Goal: Task Accomplishment & Management: Manage account settings

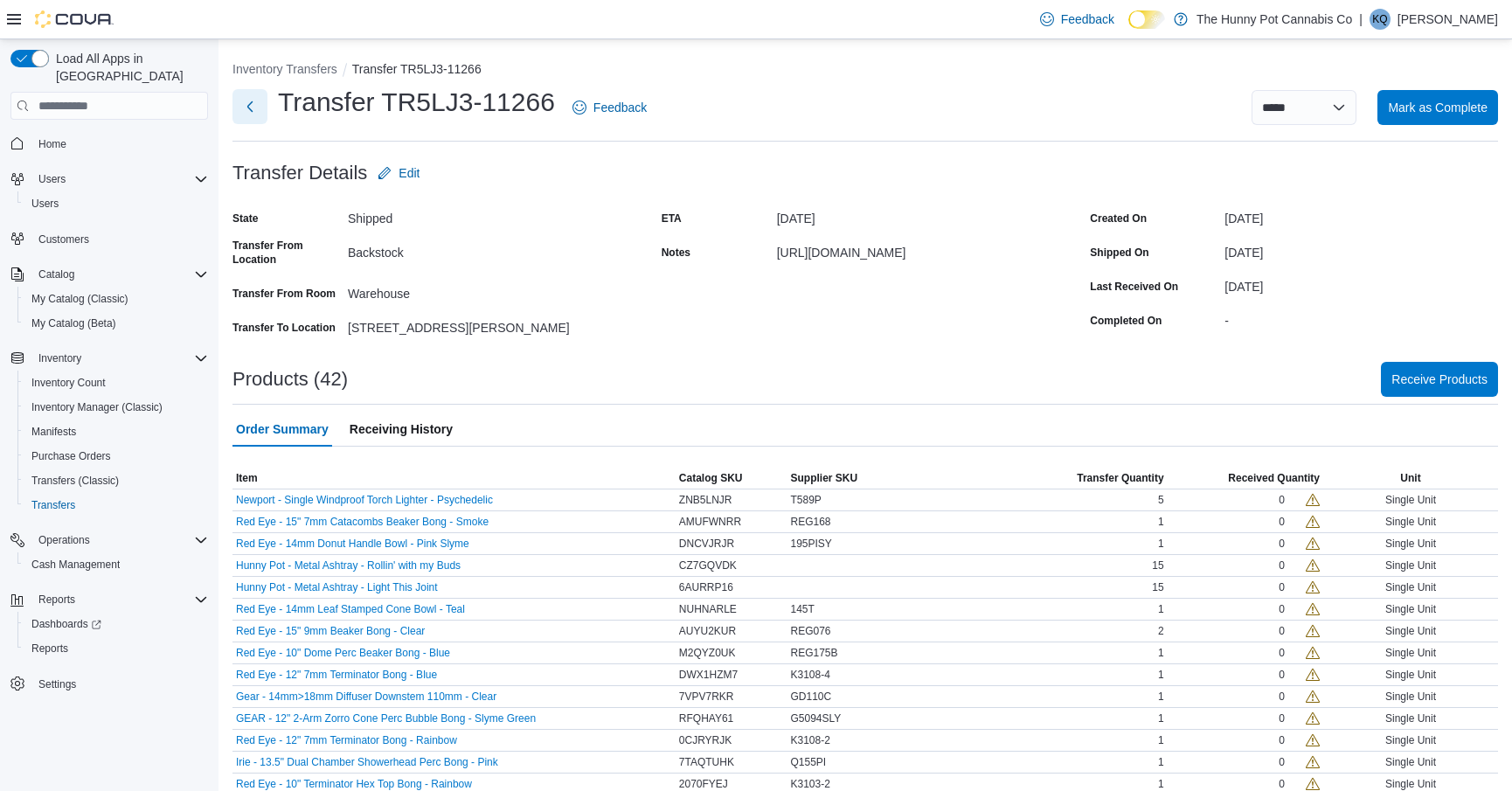
click at [247, 117] on button "Next" at bounding box center [249, 106] width 35 height 35
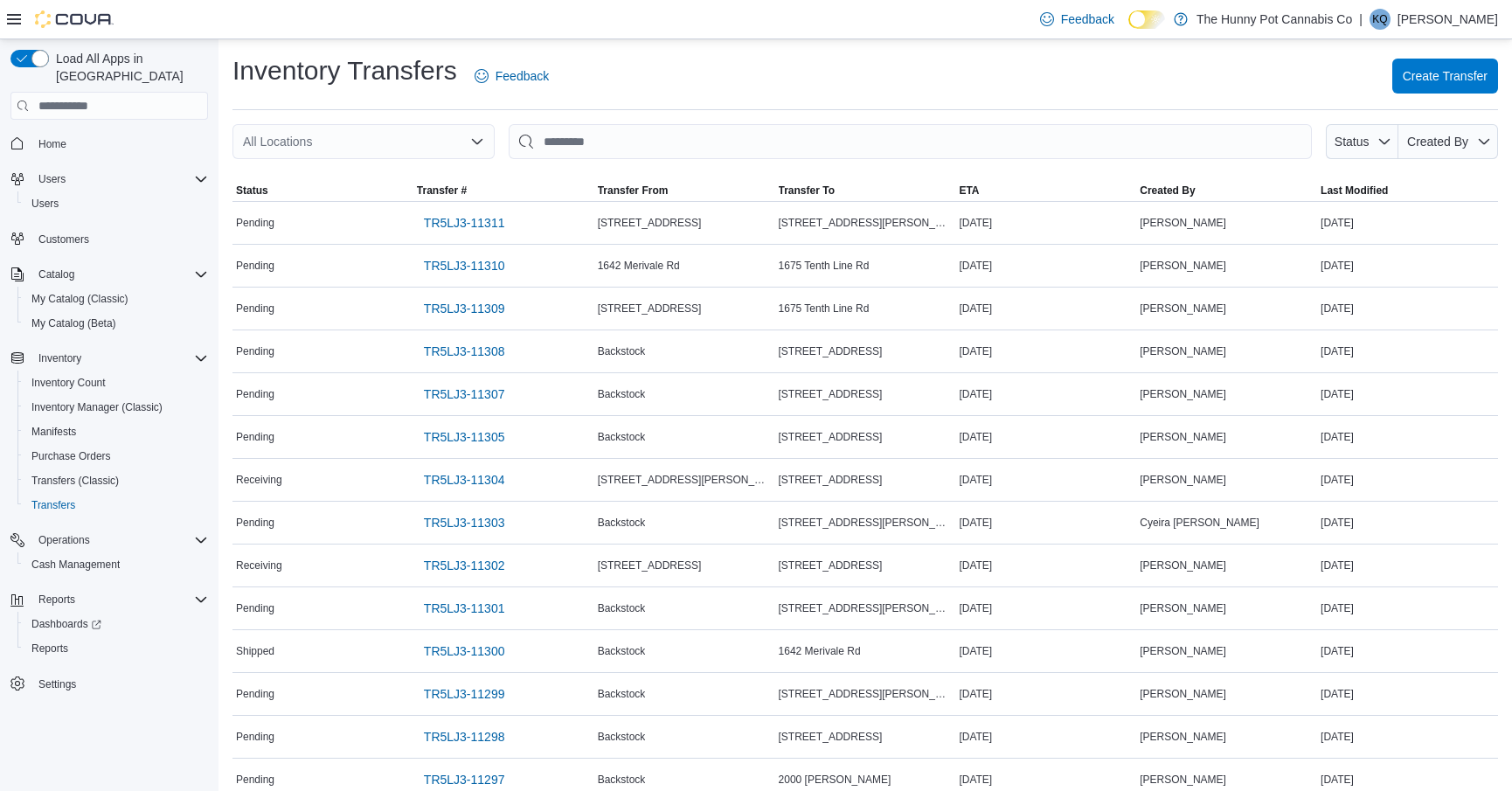
click at [349, 141] on div "All Locations" at bounding box center [363, 141] width 262 height 35
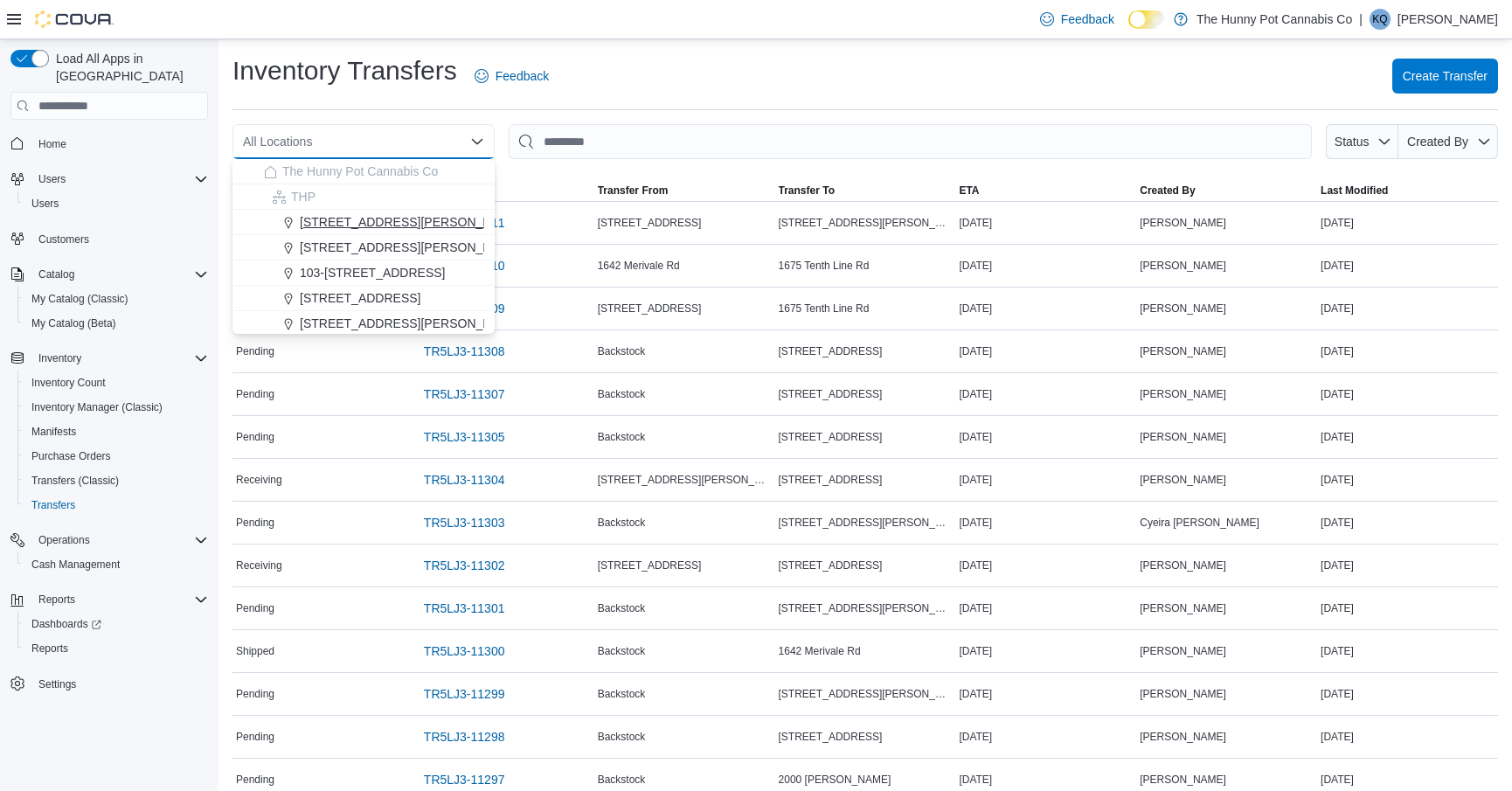
click at [341, 220] on span "[STREET_ADDRESS][PERSON_NAME]" at bounding box center [411, 222] width 222 height 17
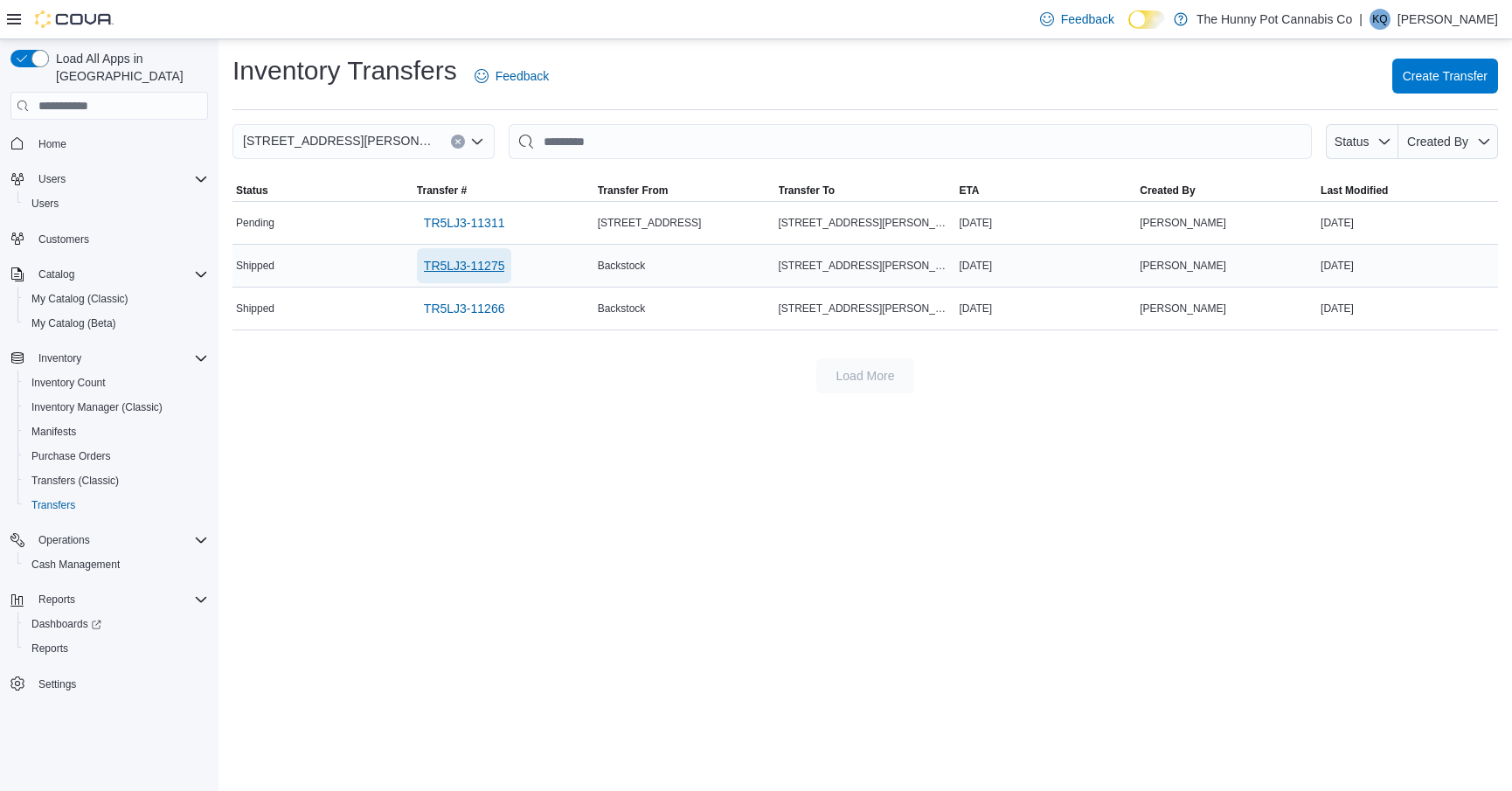
click at [451, 262] on span "TR5LJ3-11275" at bounding box center [465, 265] width 81 height 17
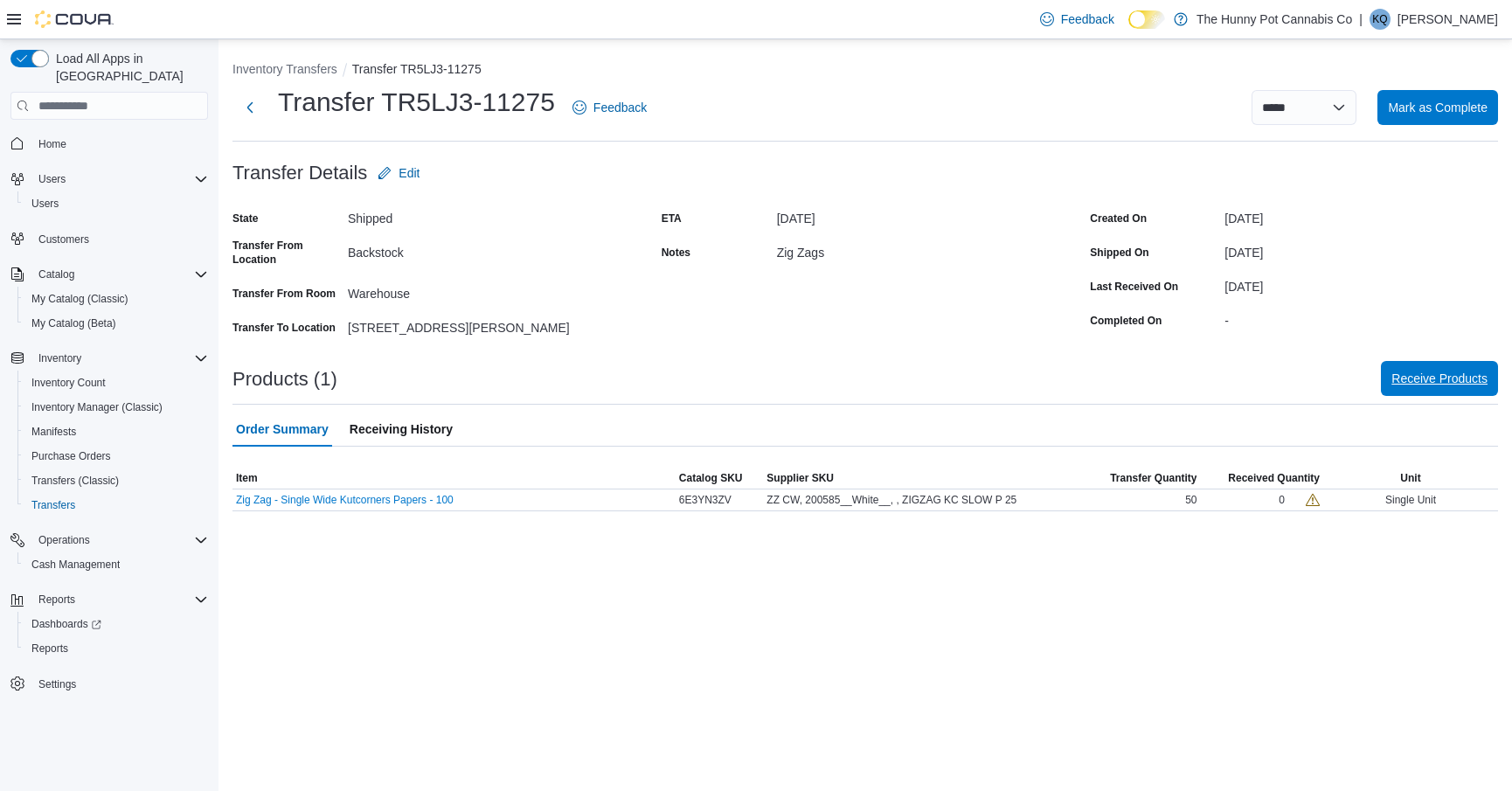
click at [1444, 391] on span "Receive Products" at bounding box center [1439, 378] width 96 height 35
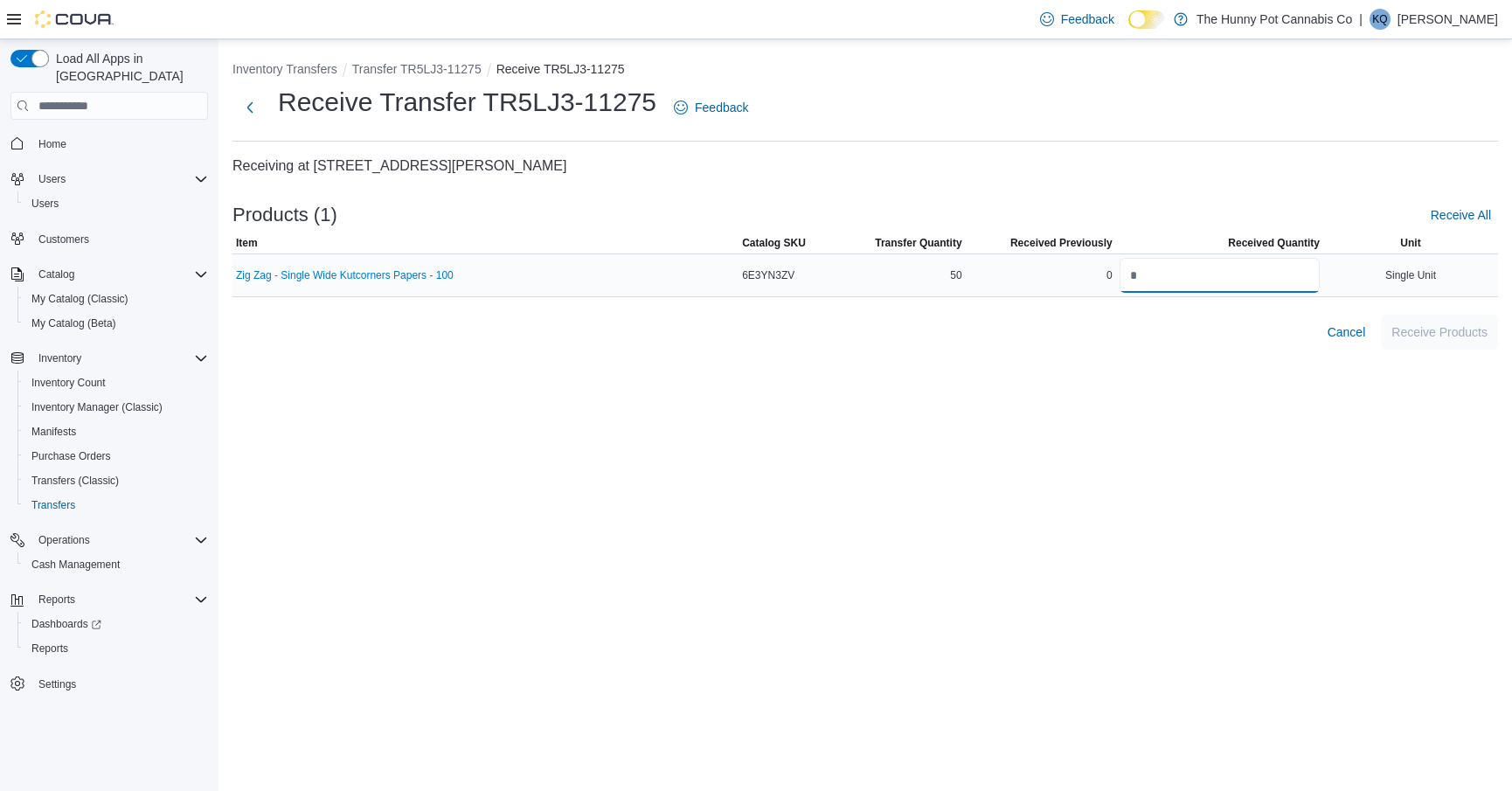
click at [1159, 288] on input "number" at bounding box center [1219, 275] width 200 height 35
type input "**"
click at [1357, 370] on div "Inventory Transfers Transfer TR5LJ3-11275 Receive TR5LJ3-11275 Receive Transfer…" at bounding box center [865, 415] width 1293 height 752
click at [1423, 334] on span "Receive Products" at bounding box center [1439, 331] width 96 height 17
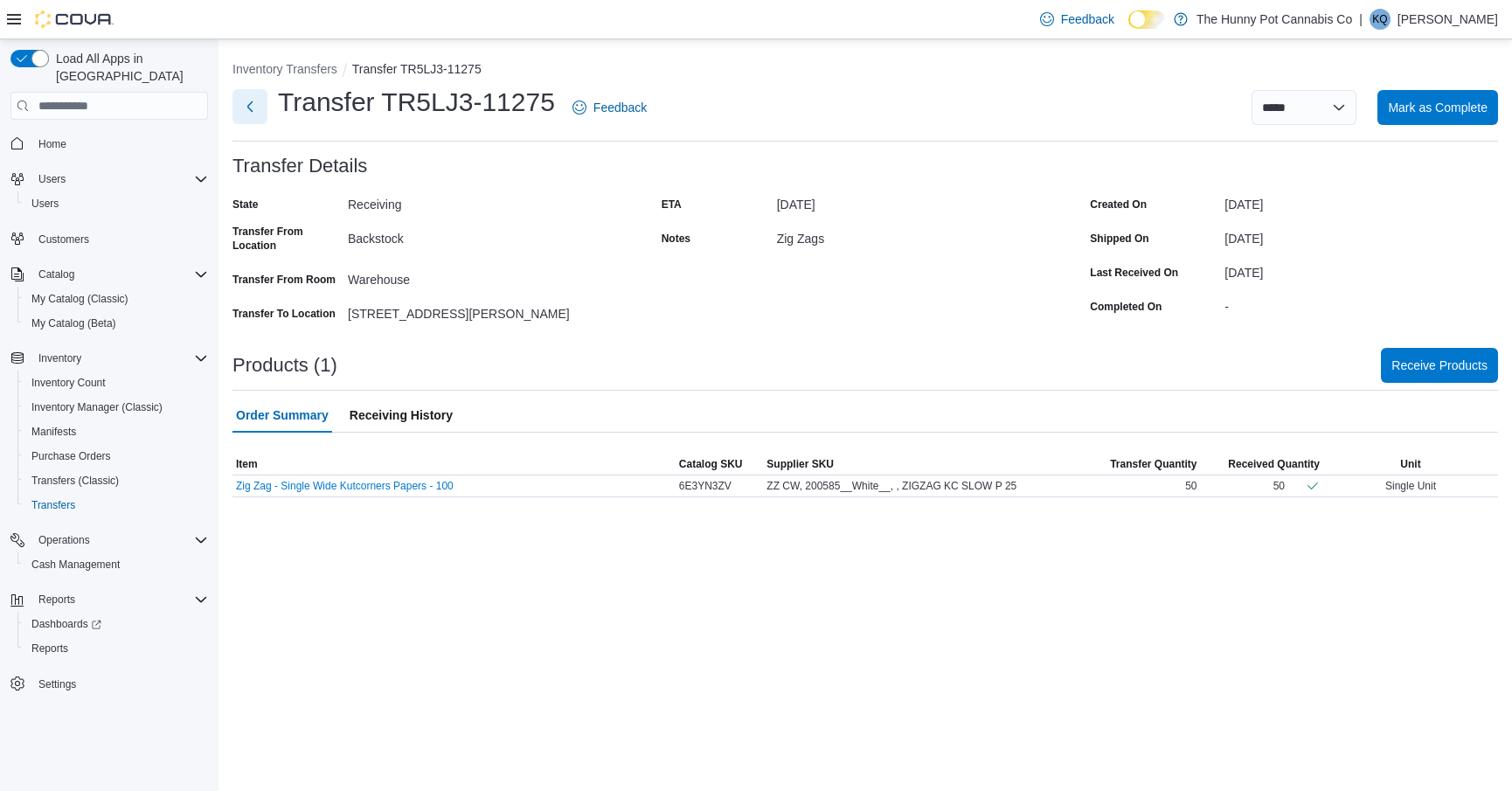
click at [252, 112] on button "Next" at bounding box center [249, 106] width 35 height 35
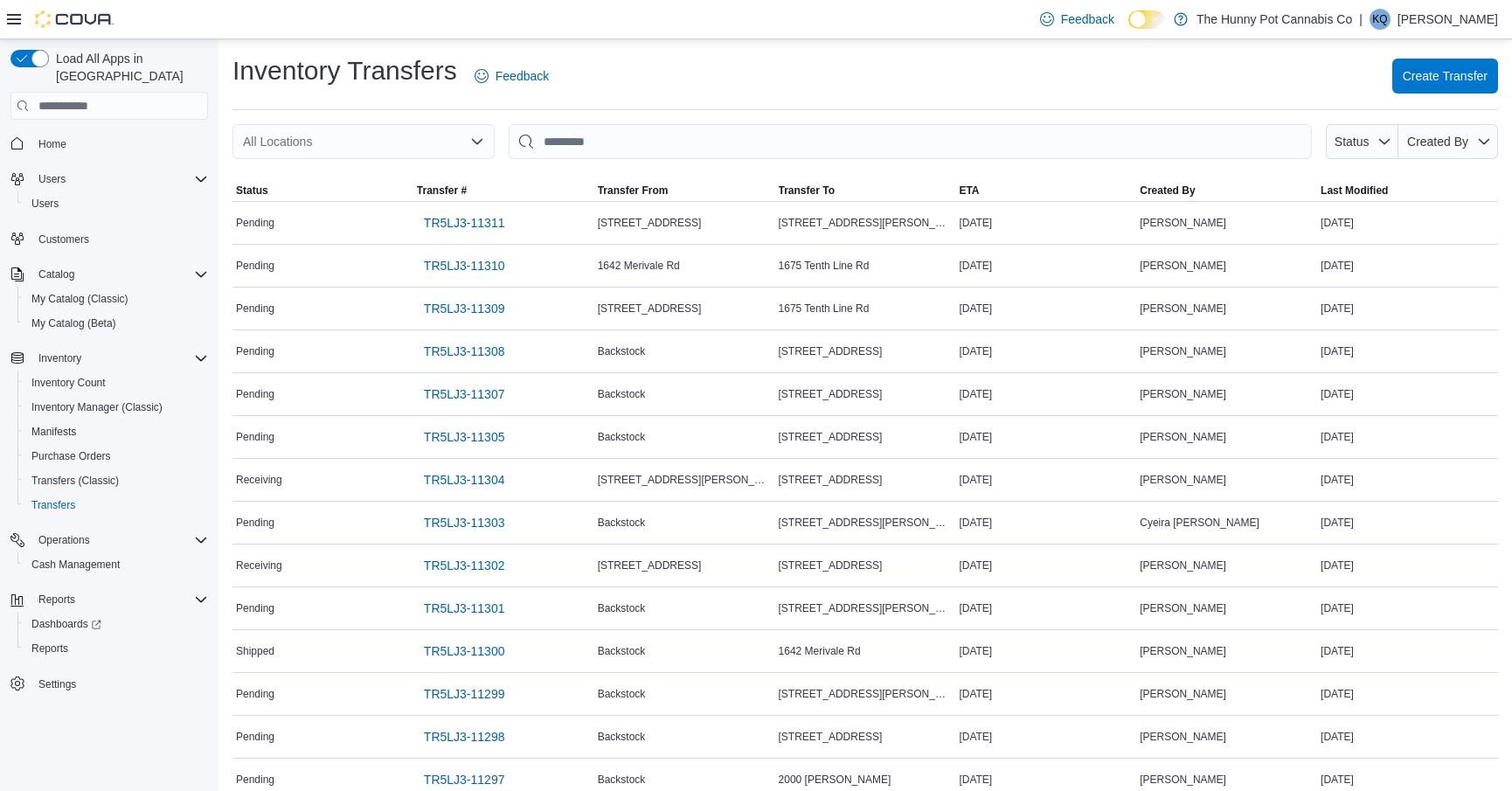
click at [321, 146] on div "All Locations" at bounding box center [363, 141] width 262 height 35
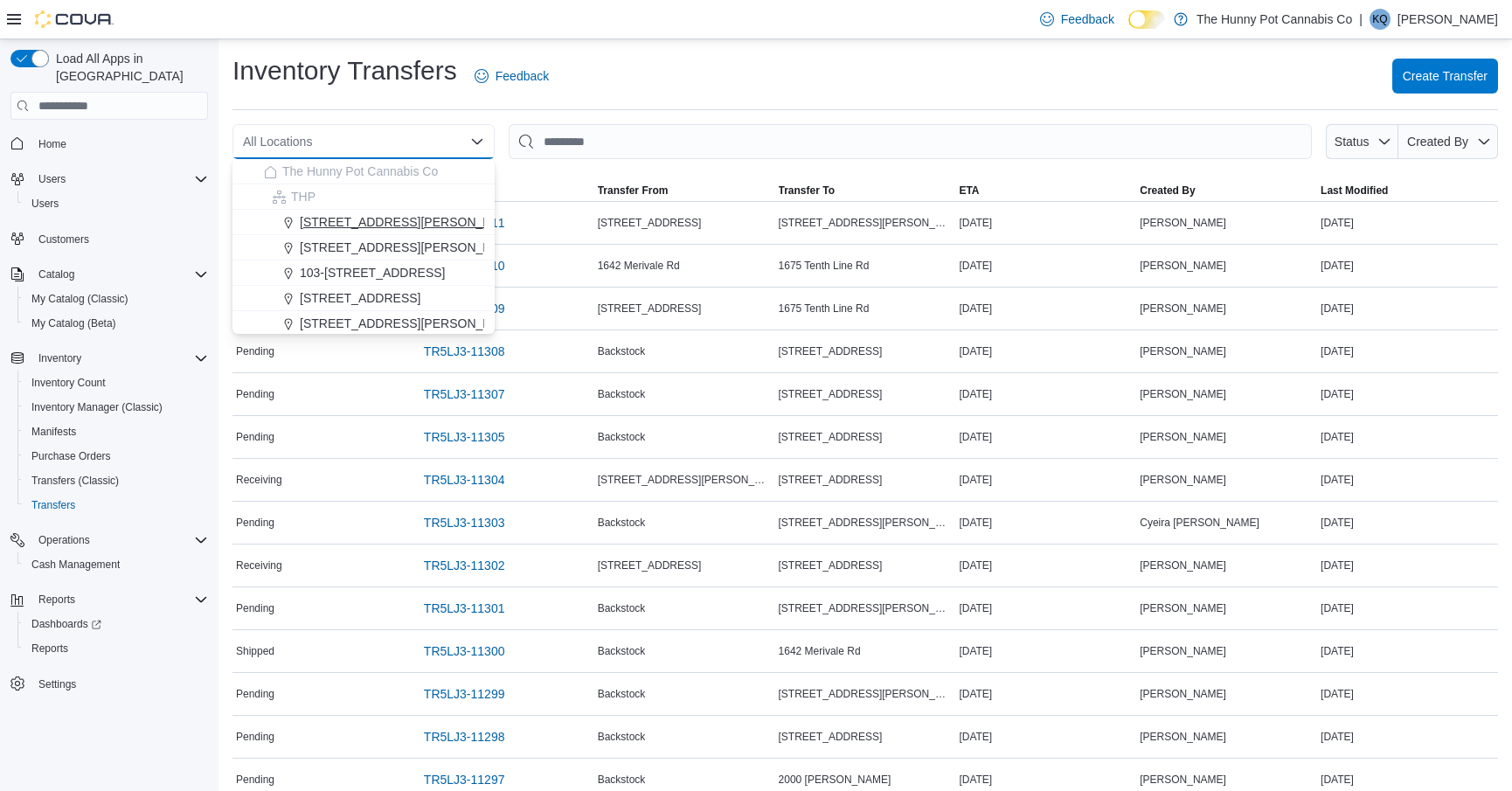
click at [312, 221] on span "[STREET_ADDRESS][PERSON_NAME]" at bounding box center [411, 222] width 222 height 17
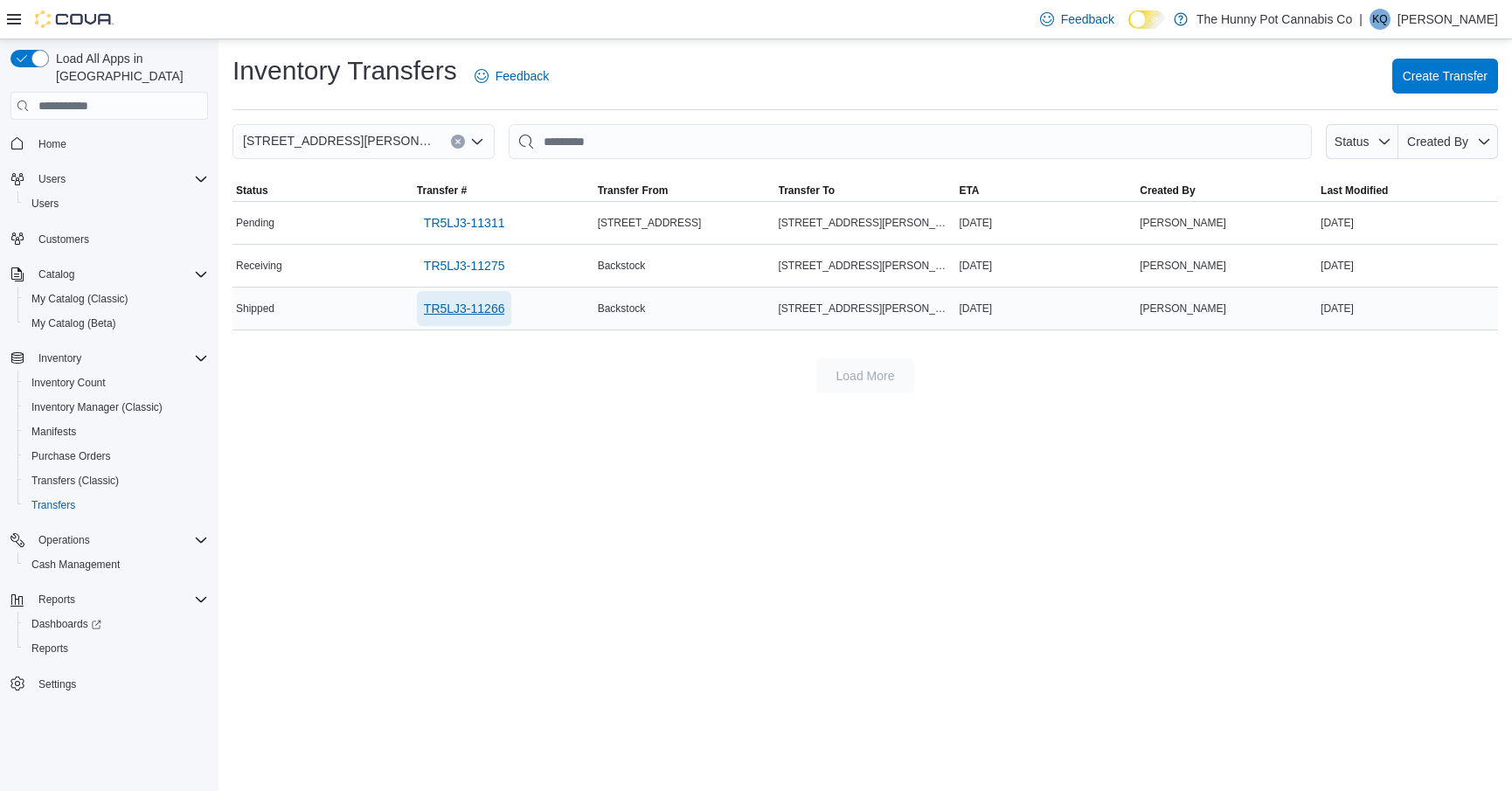
click at [455, 312] on span "TR5LJ3-11266" at bounding box center [465, 308] width 81 height 17
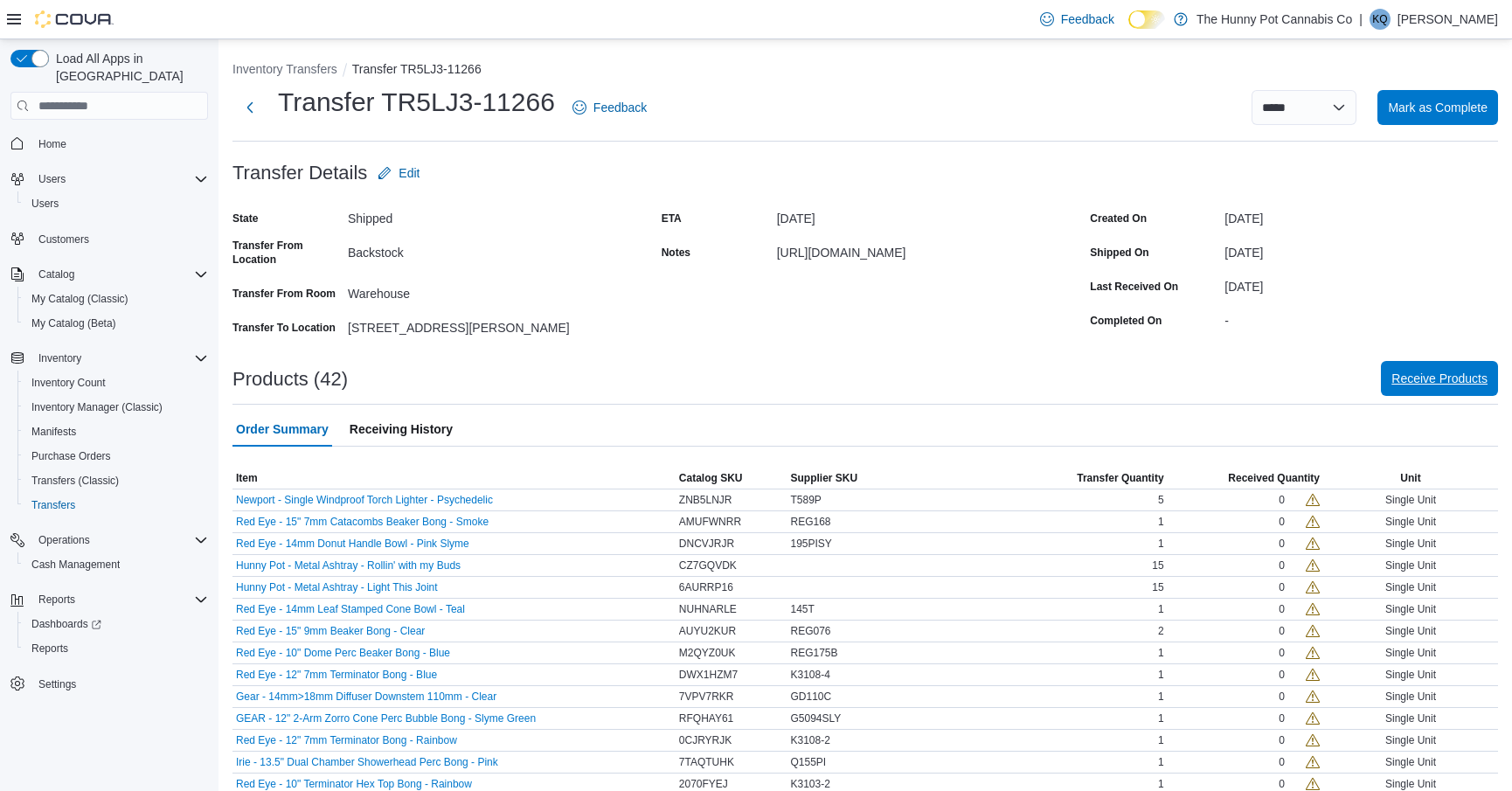
click at [1381, 388] on button "Receive Products" at bounding box center [1439, 378] width 117 height 35
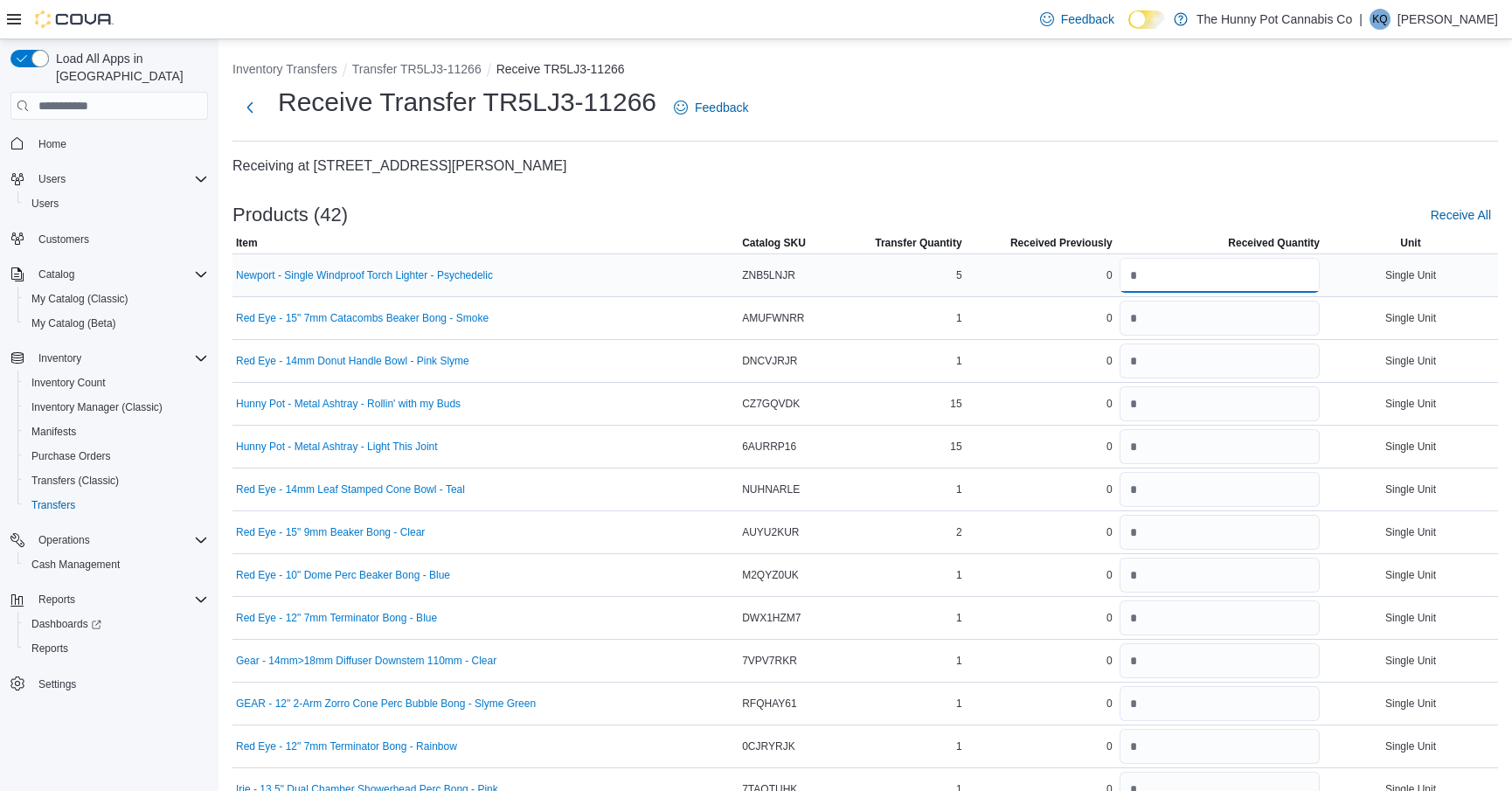
click at [1204, 291] on input "number" at bounding box center [1219, 275] width 200 height 35
type input "*"
type input "**"
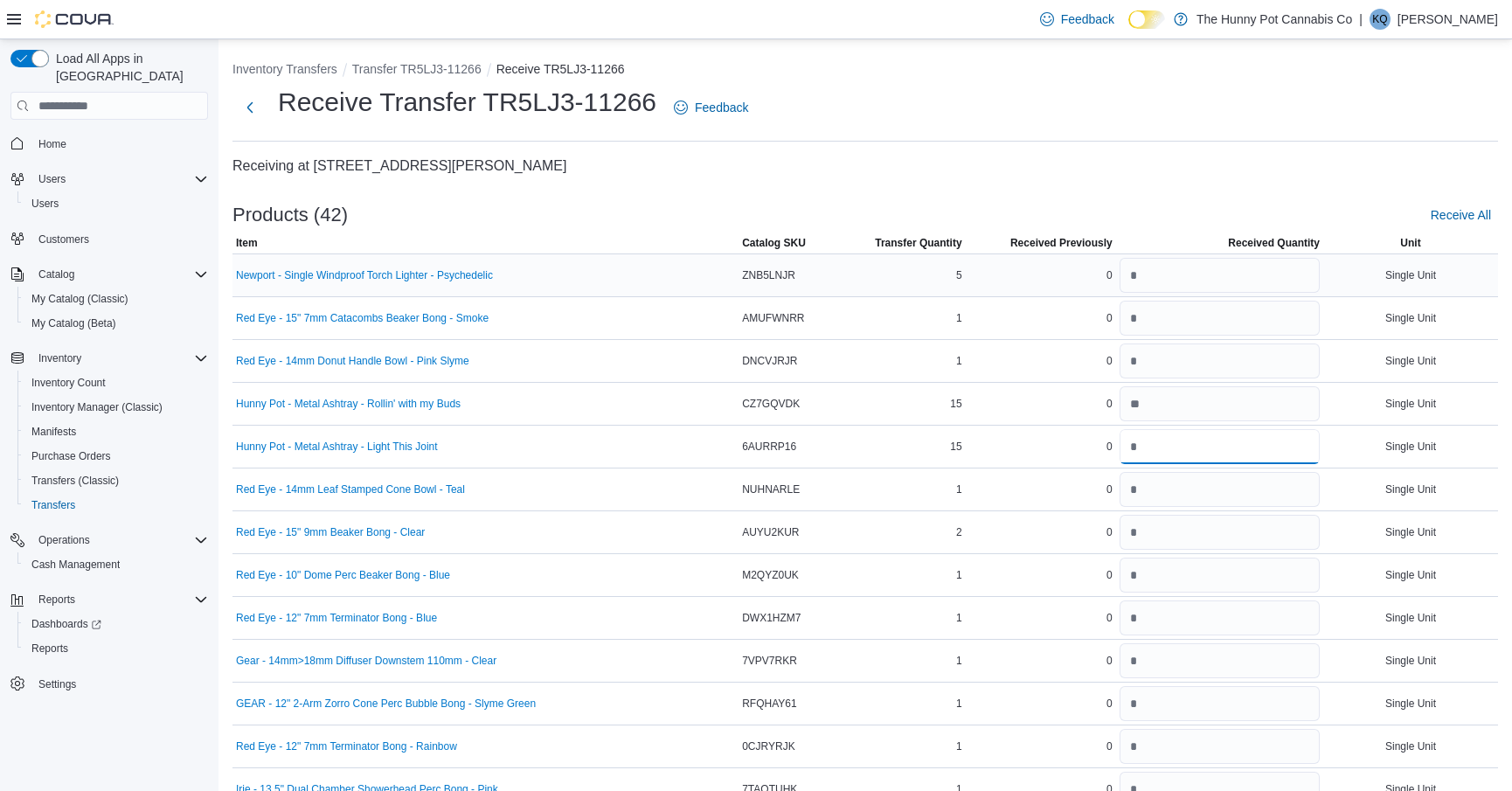
type input "**"
type input "*"
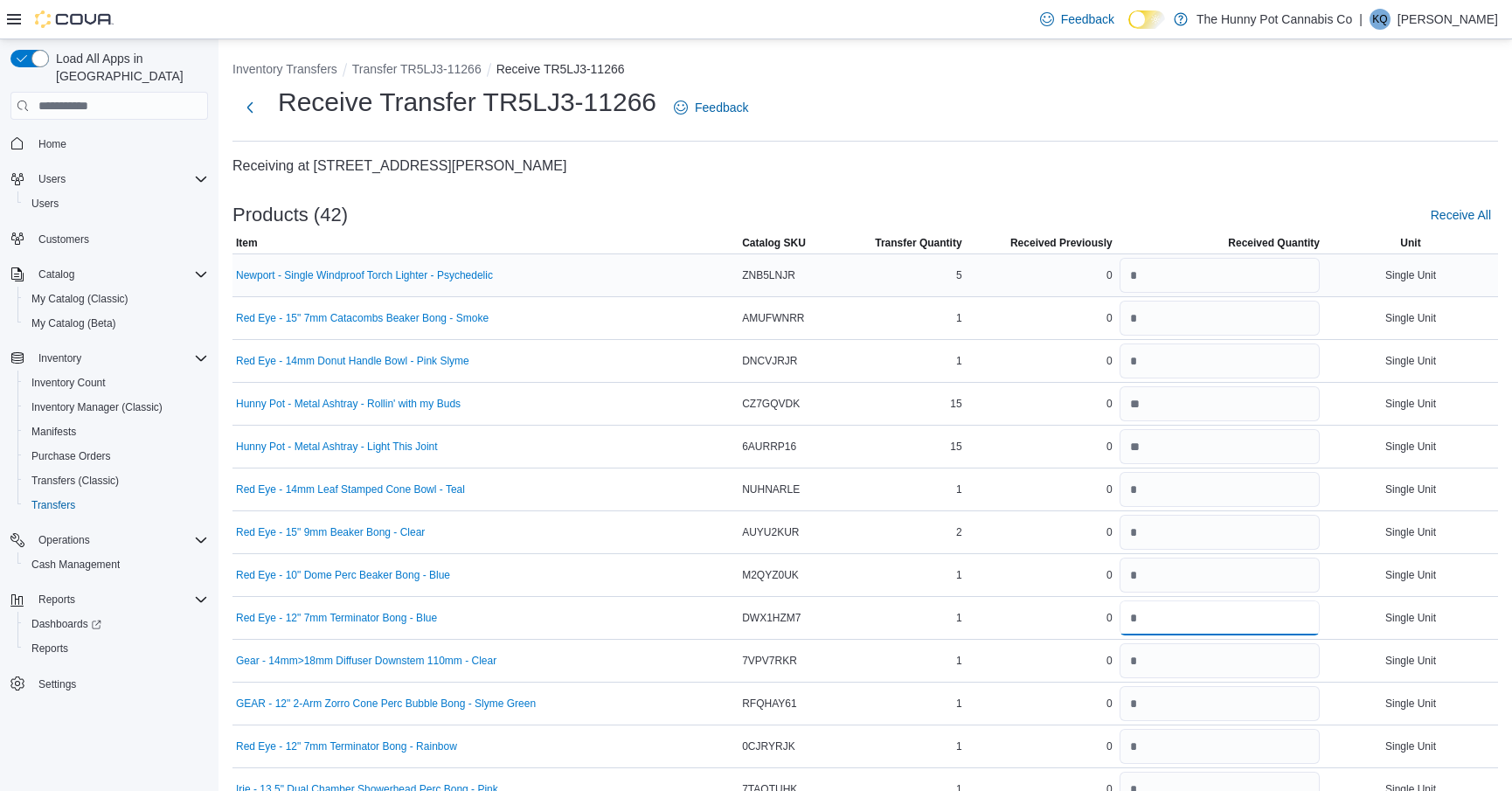
type input "*"
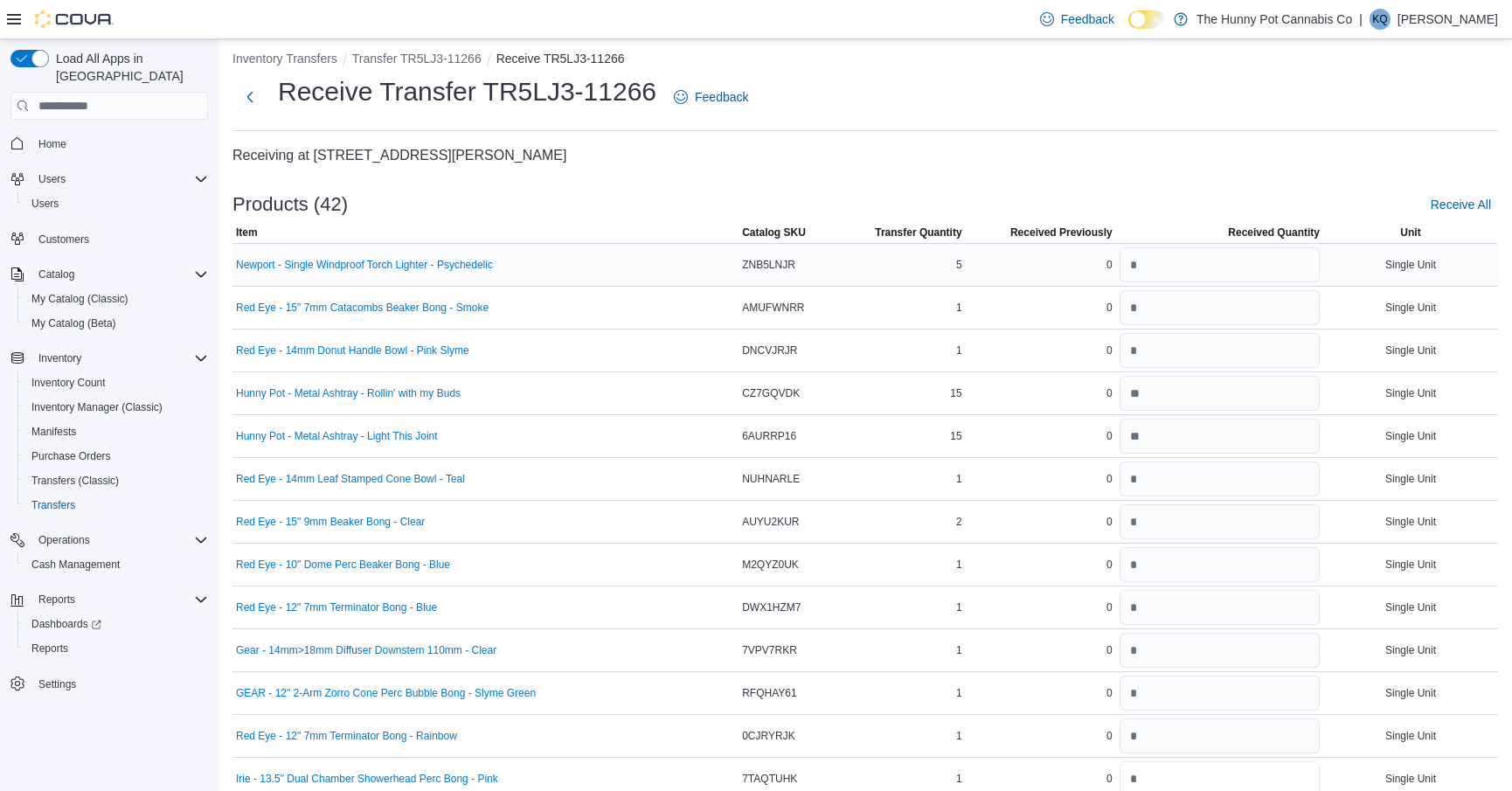
type input "*"
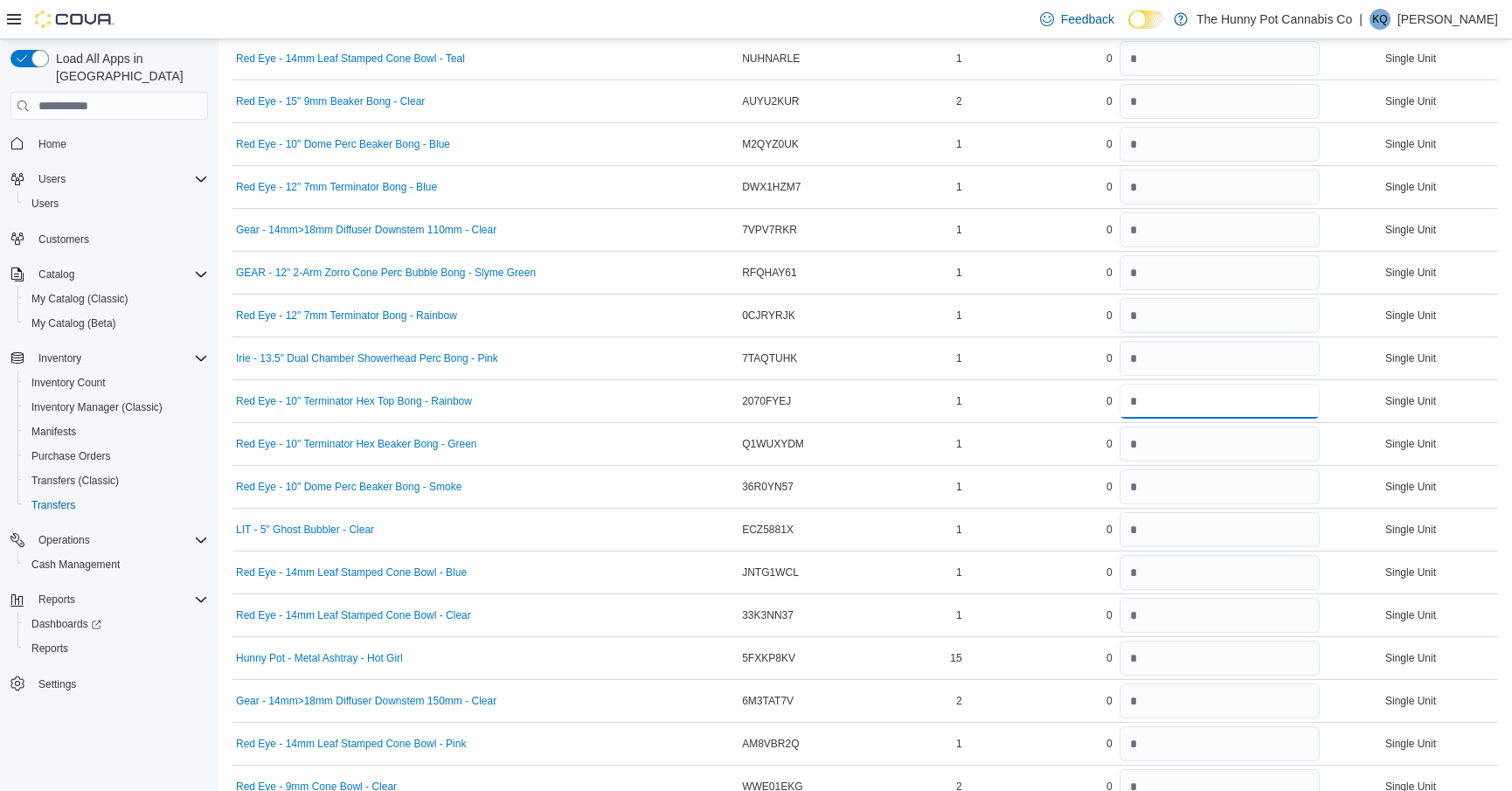
type input "*"
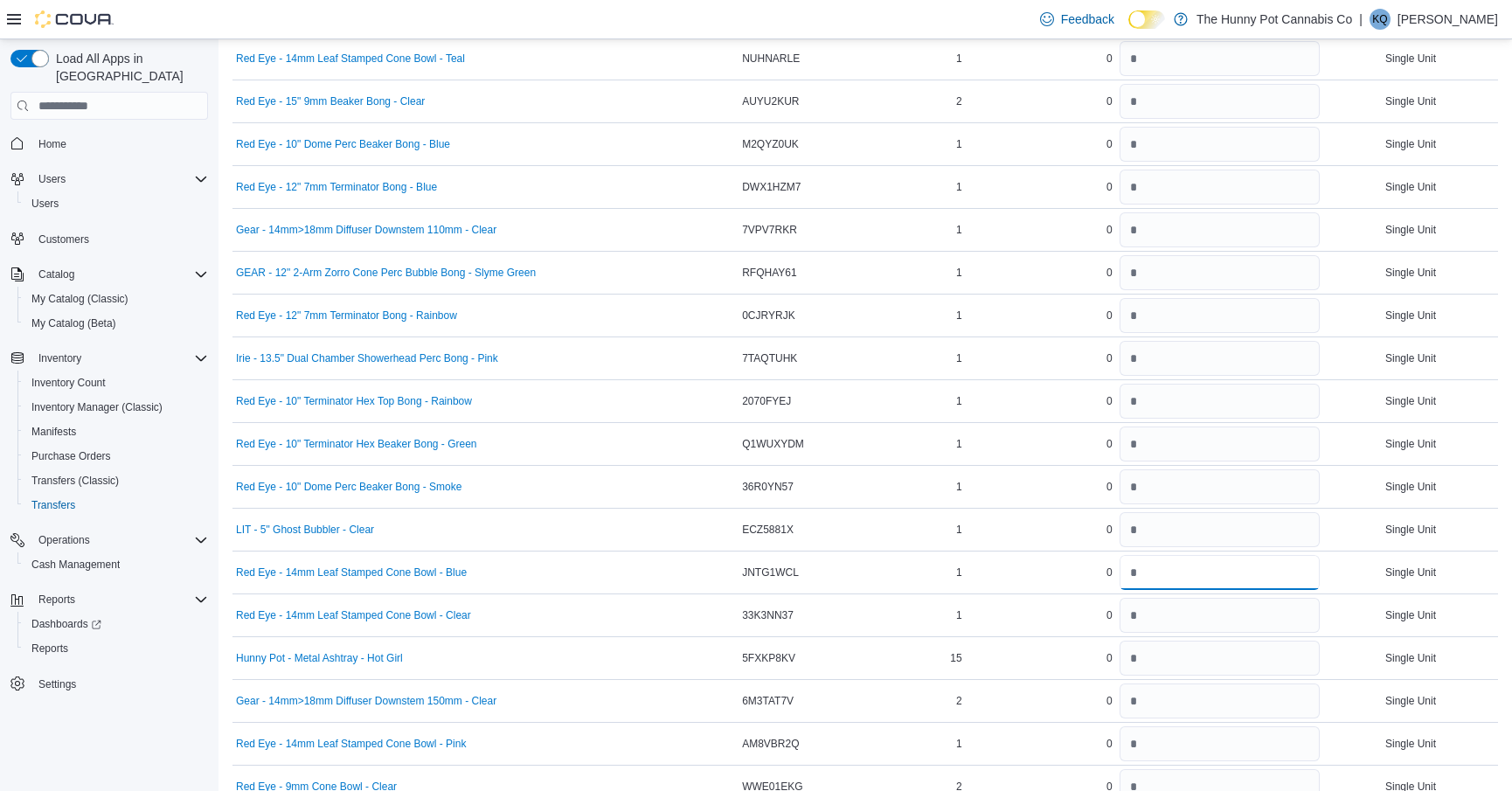
type input "*"
type input "**"
type input "*"
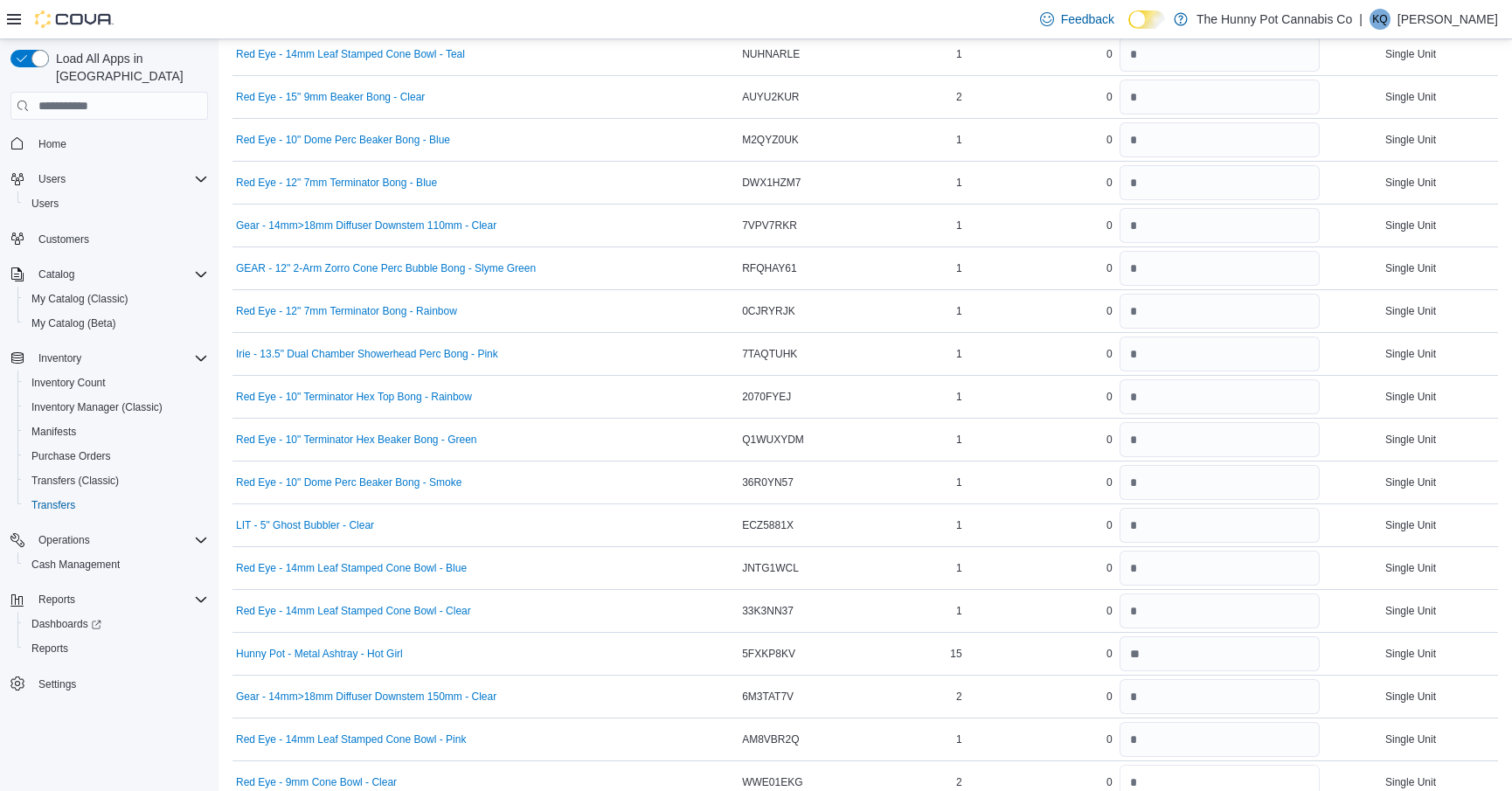
type input "*"
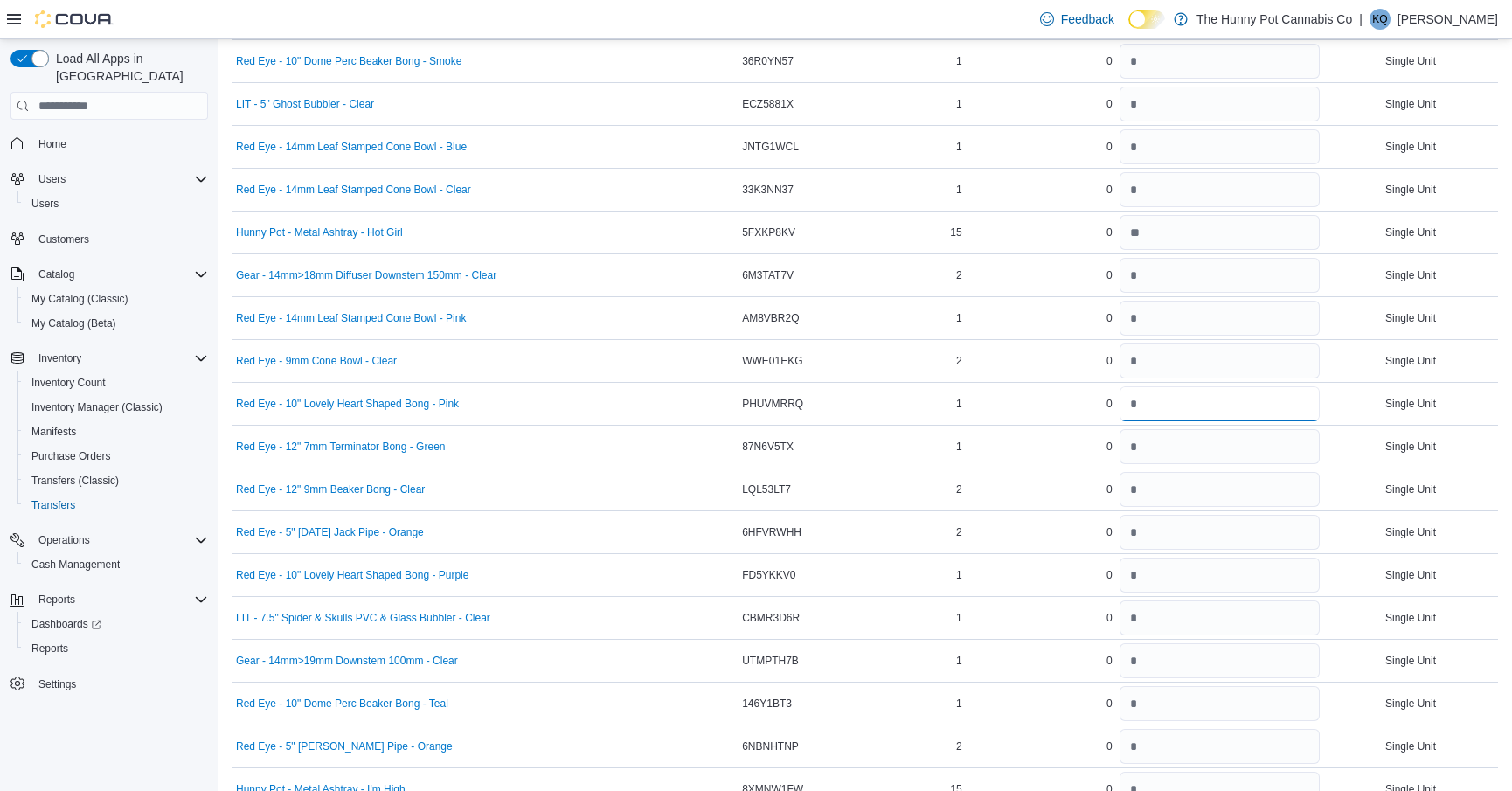
type input "*"
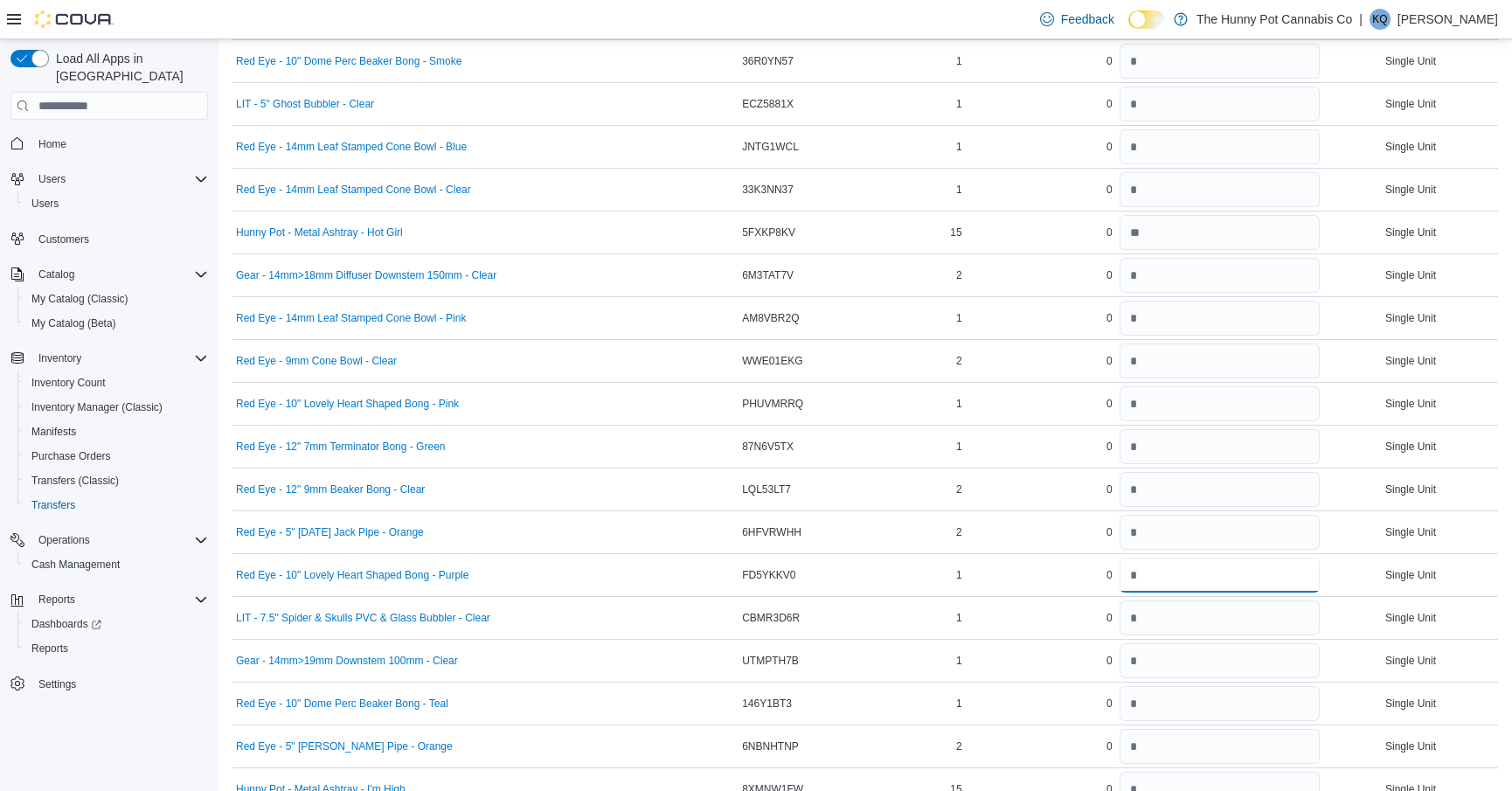
type input "*"
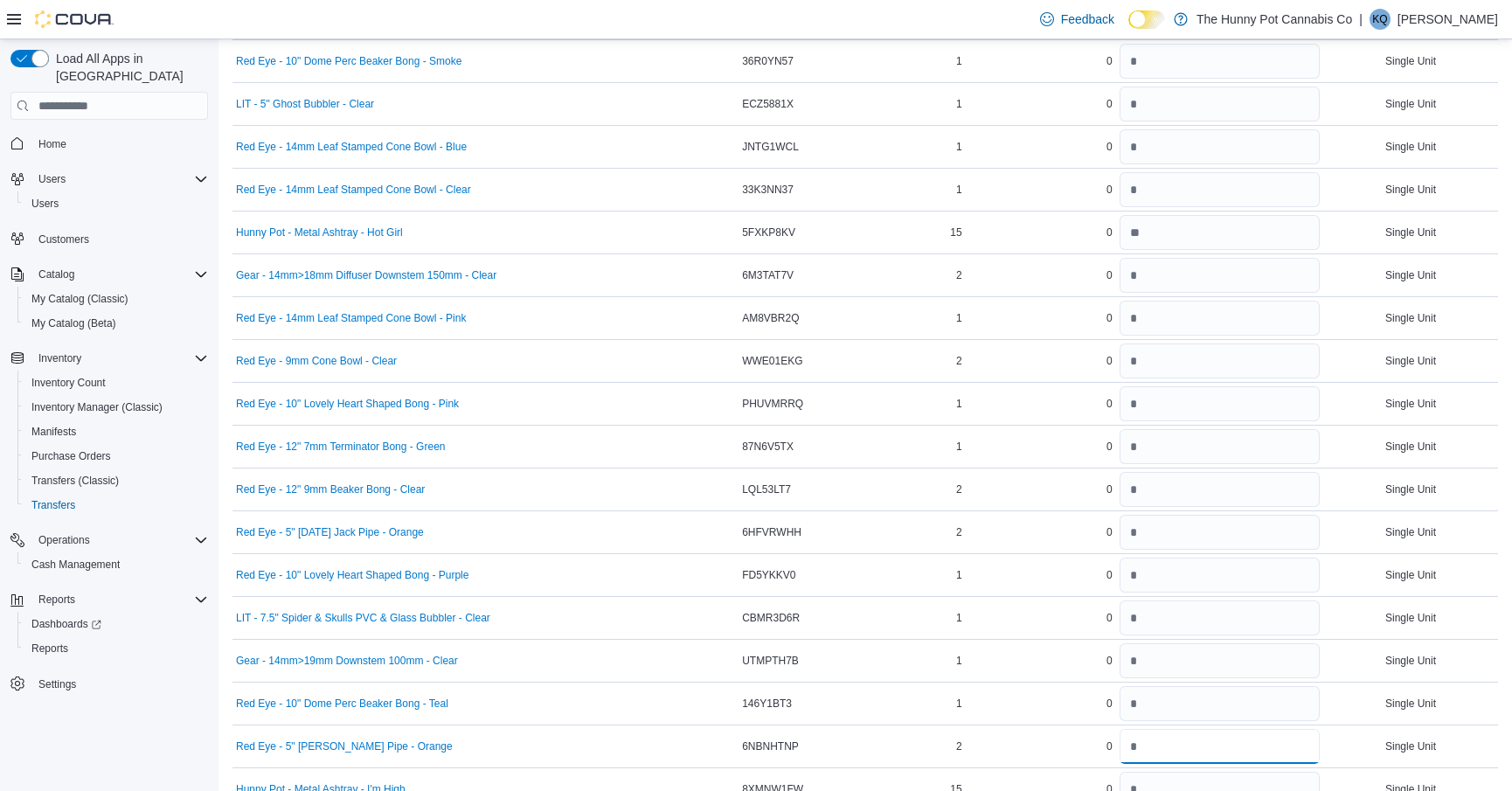
type input "*"
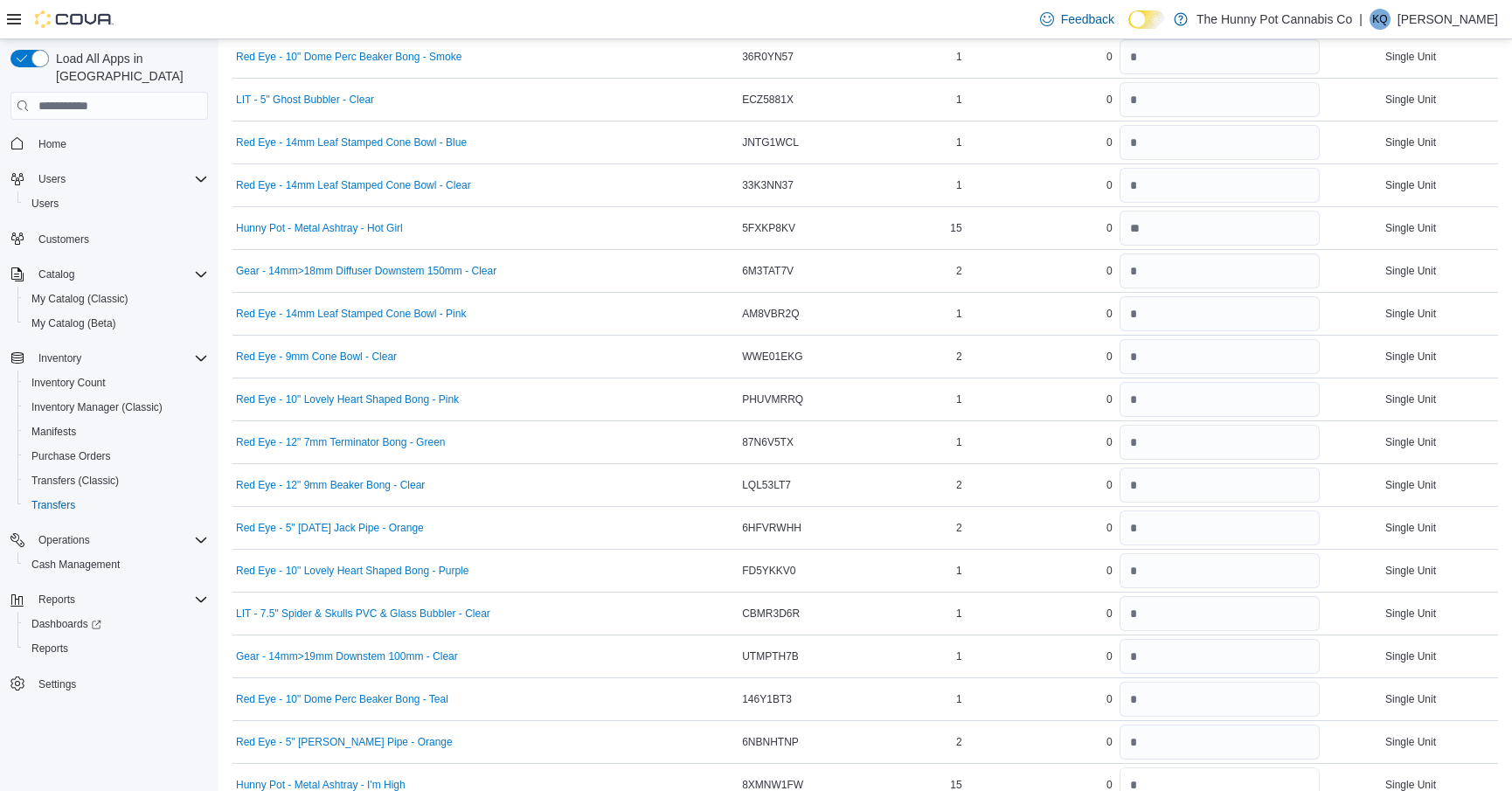
type input "**"
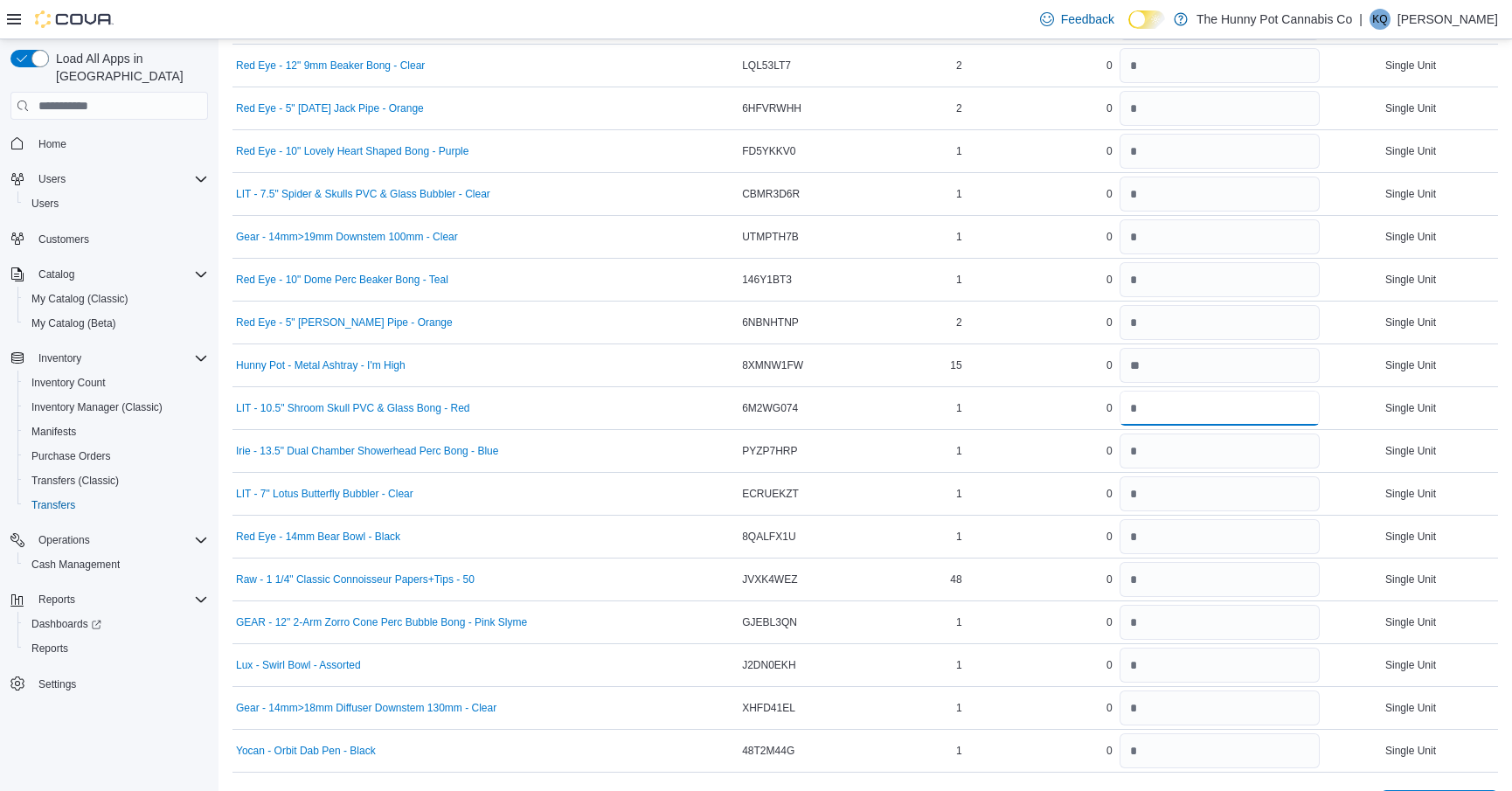
type input "*"
type input "**"
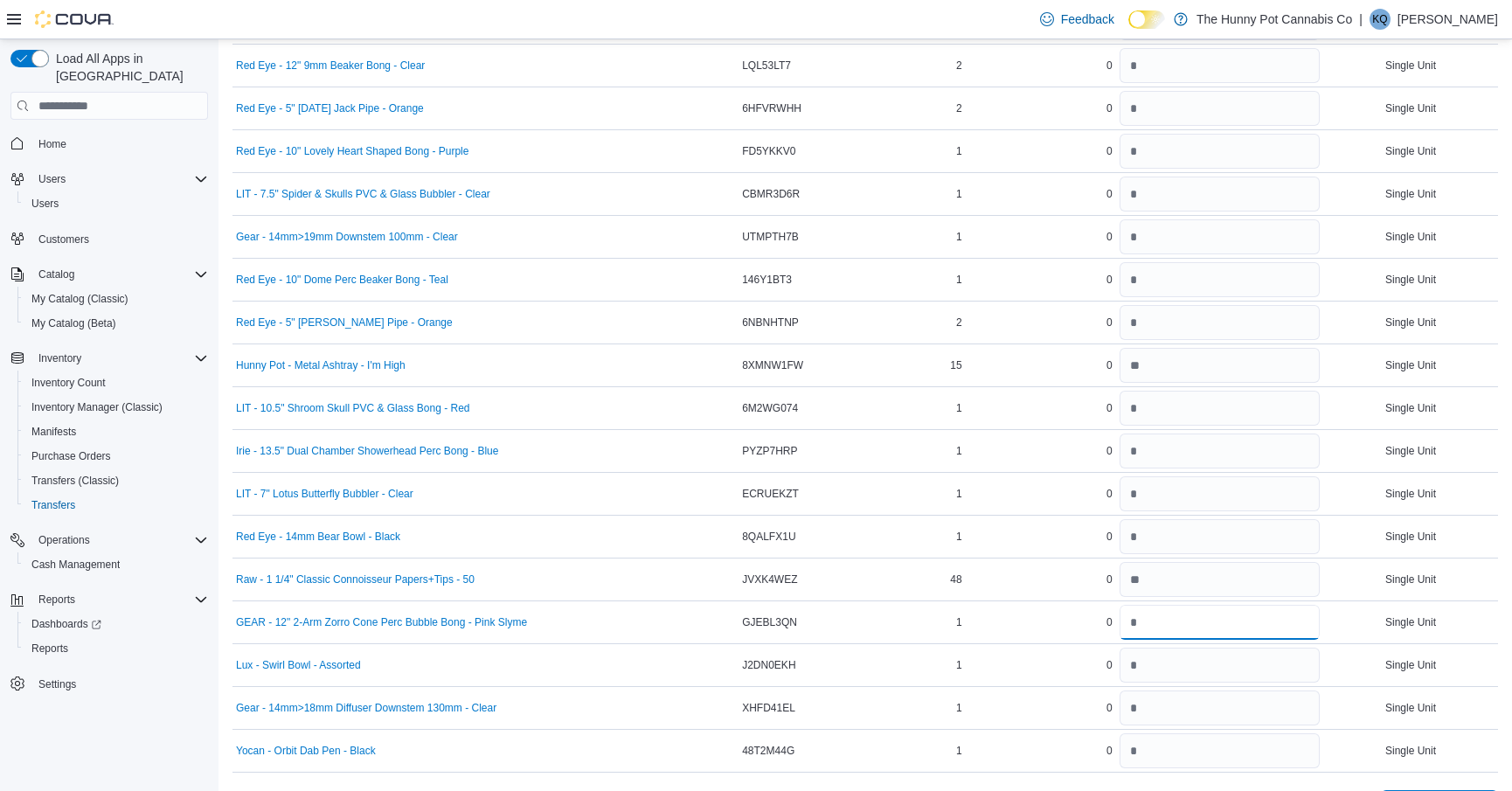
type input "*"
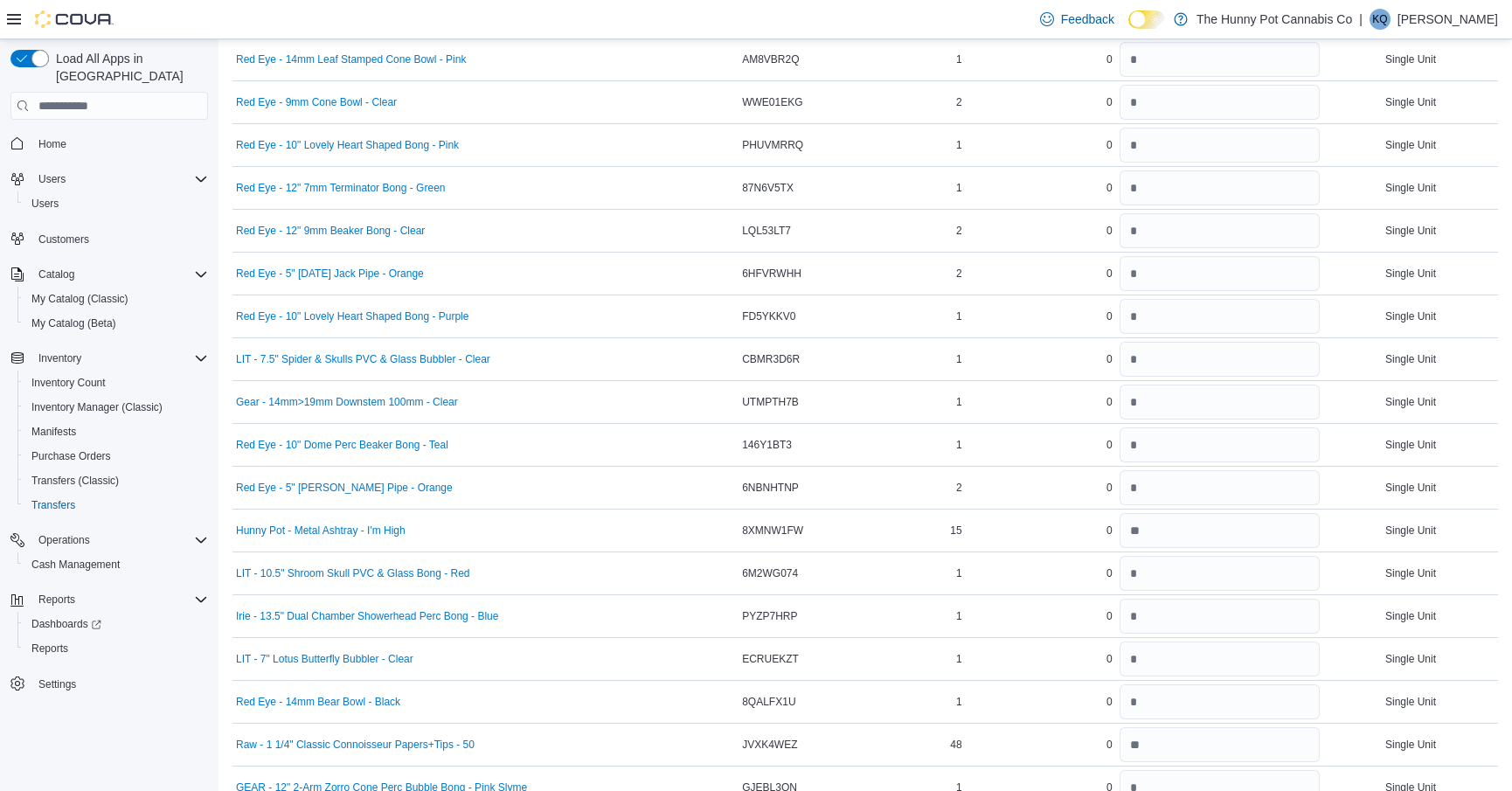
scroll to position [1314, 0]
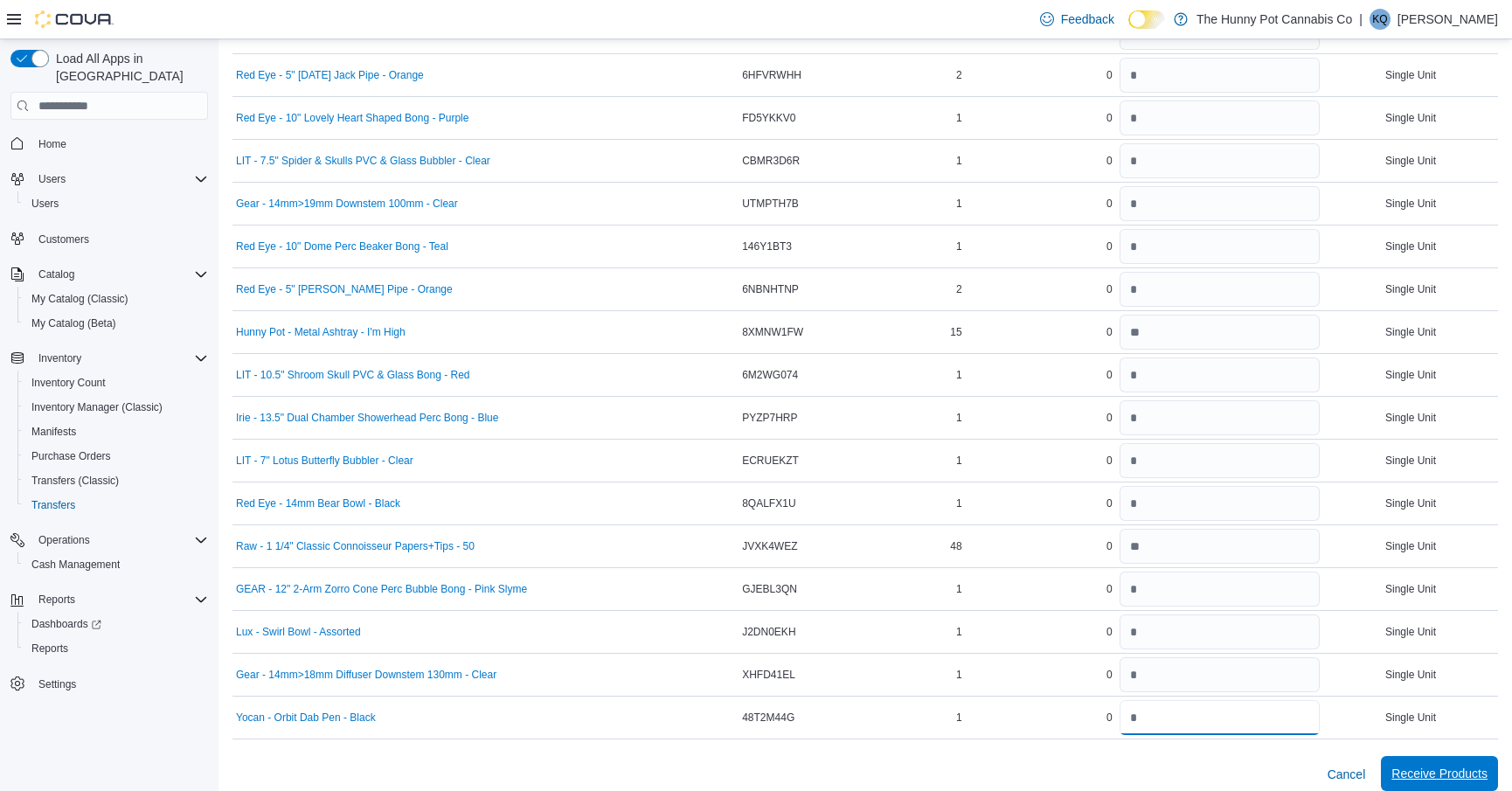
type input "*"
click at [1435, 765] on span "Receive Products" at bounding box center [1439, 773] width 96 height 17
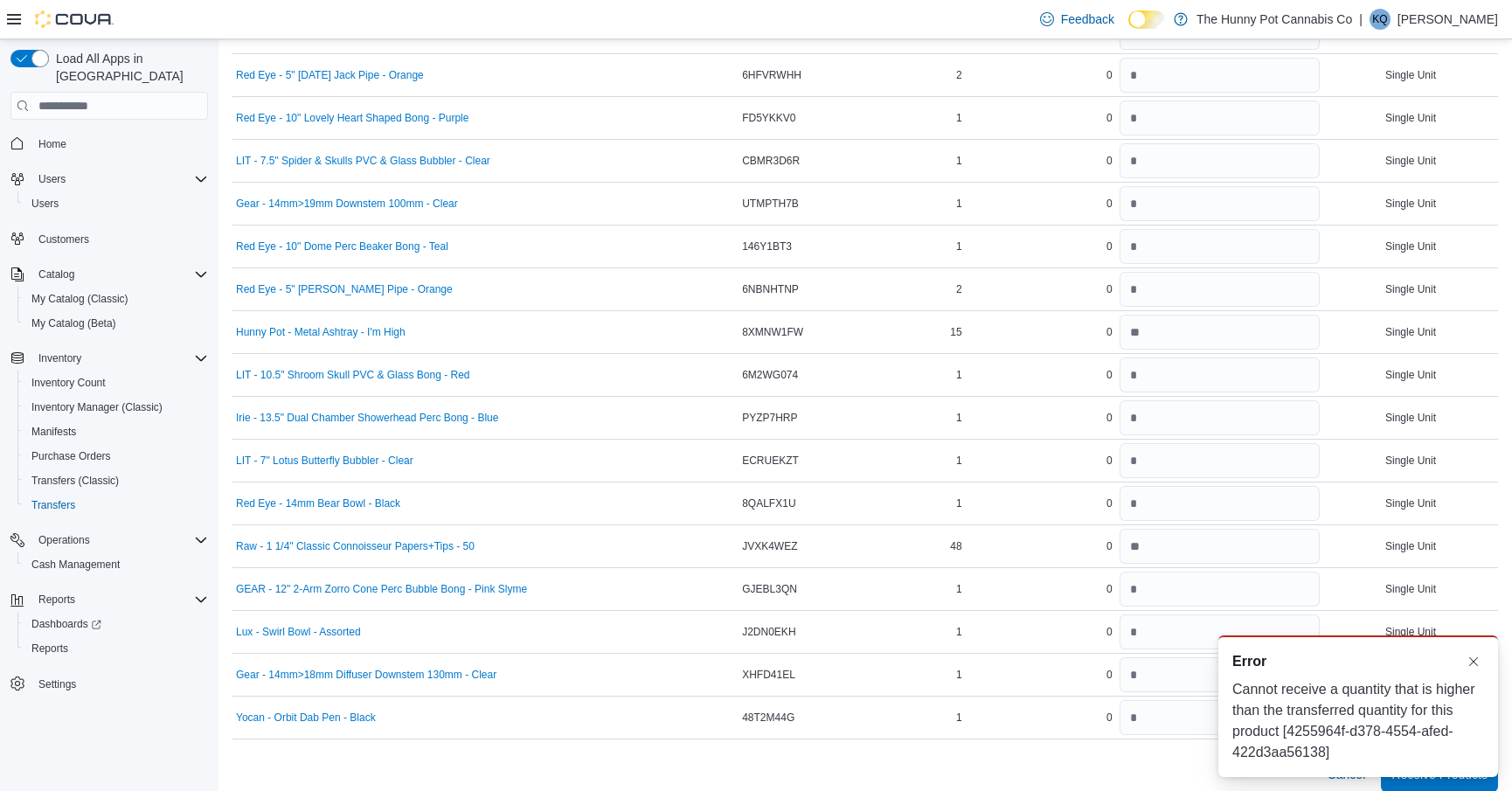
click at [1483, 646] on div "A new notification appears Error Cannot receive a quantity that is higher than …" at bounding box center [1358, 706] width 280 height 141
click at [1471, 668] on button "Dismiss toast" at bounding box center [1473, 660] width 21 height 21
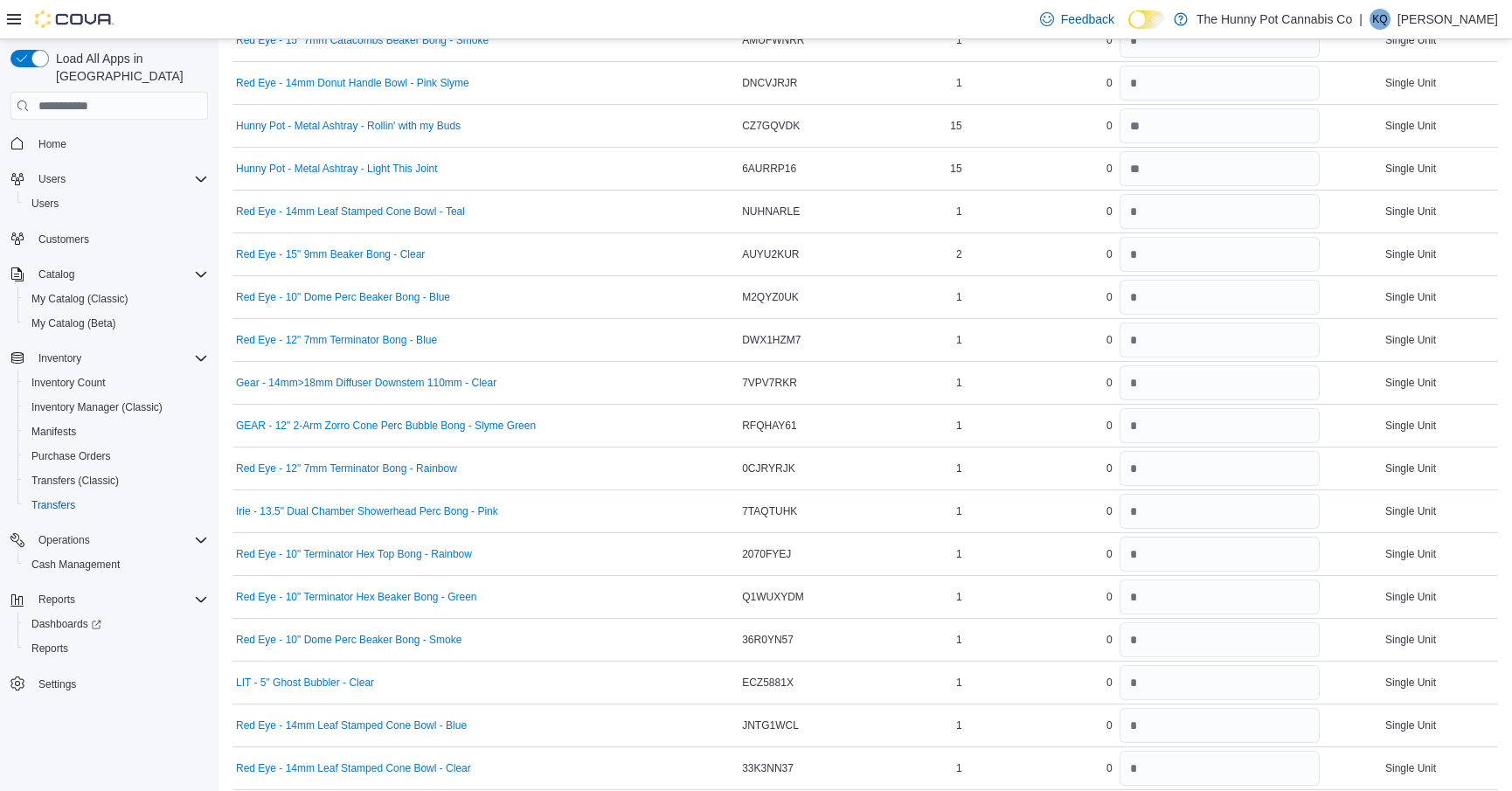
scroll to position [0, 0]
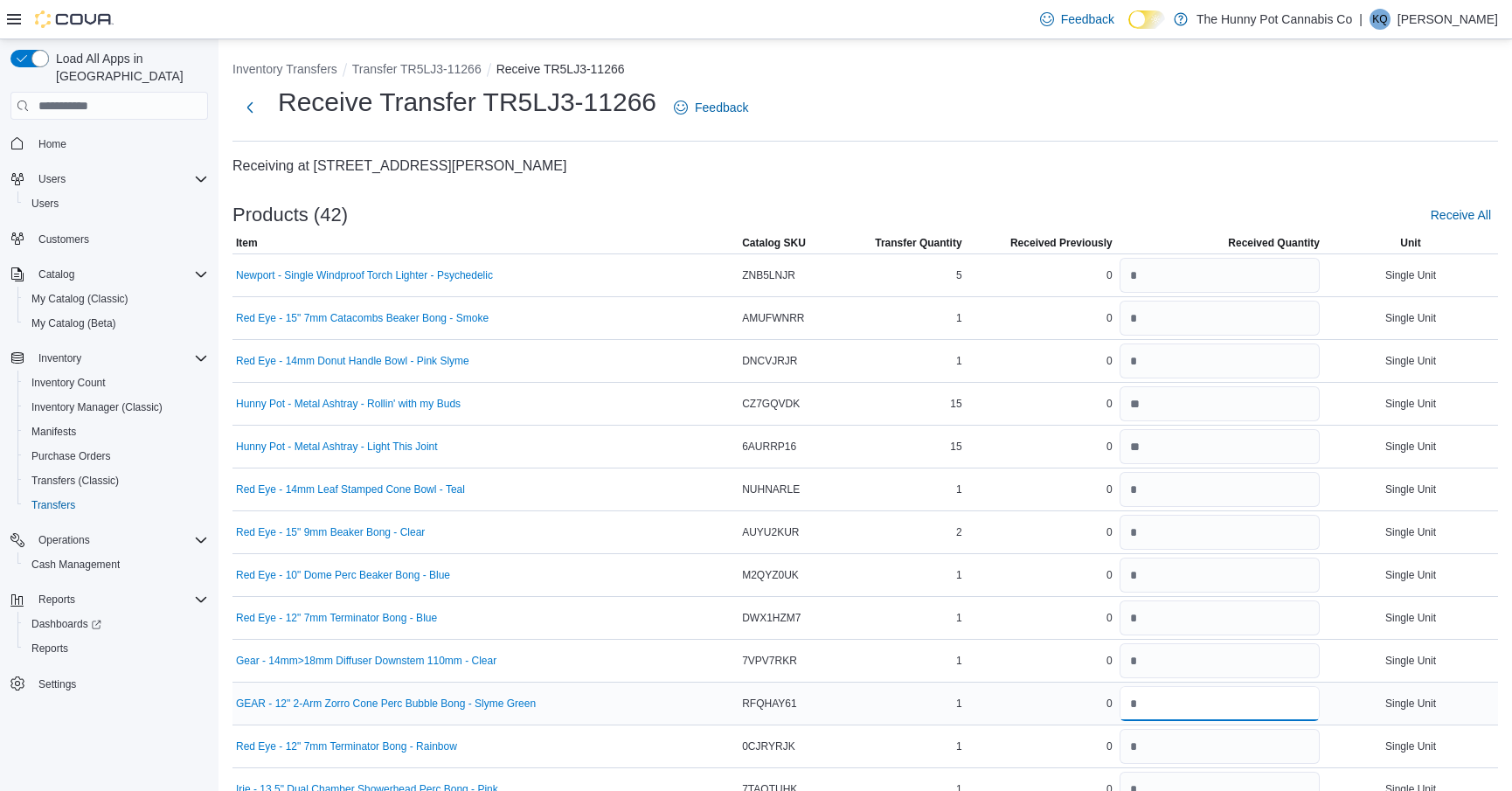
click at [1145, 701] on input "number" at bounding box center [1219, 704] width 200 height 35
type input "*"
click at [996, 705] on div "0" at bounding box center [1040, 704] width 150 height 21
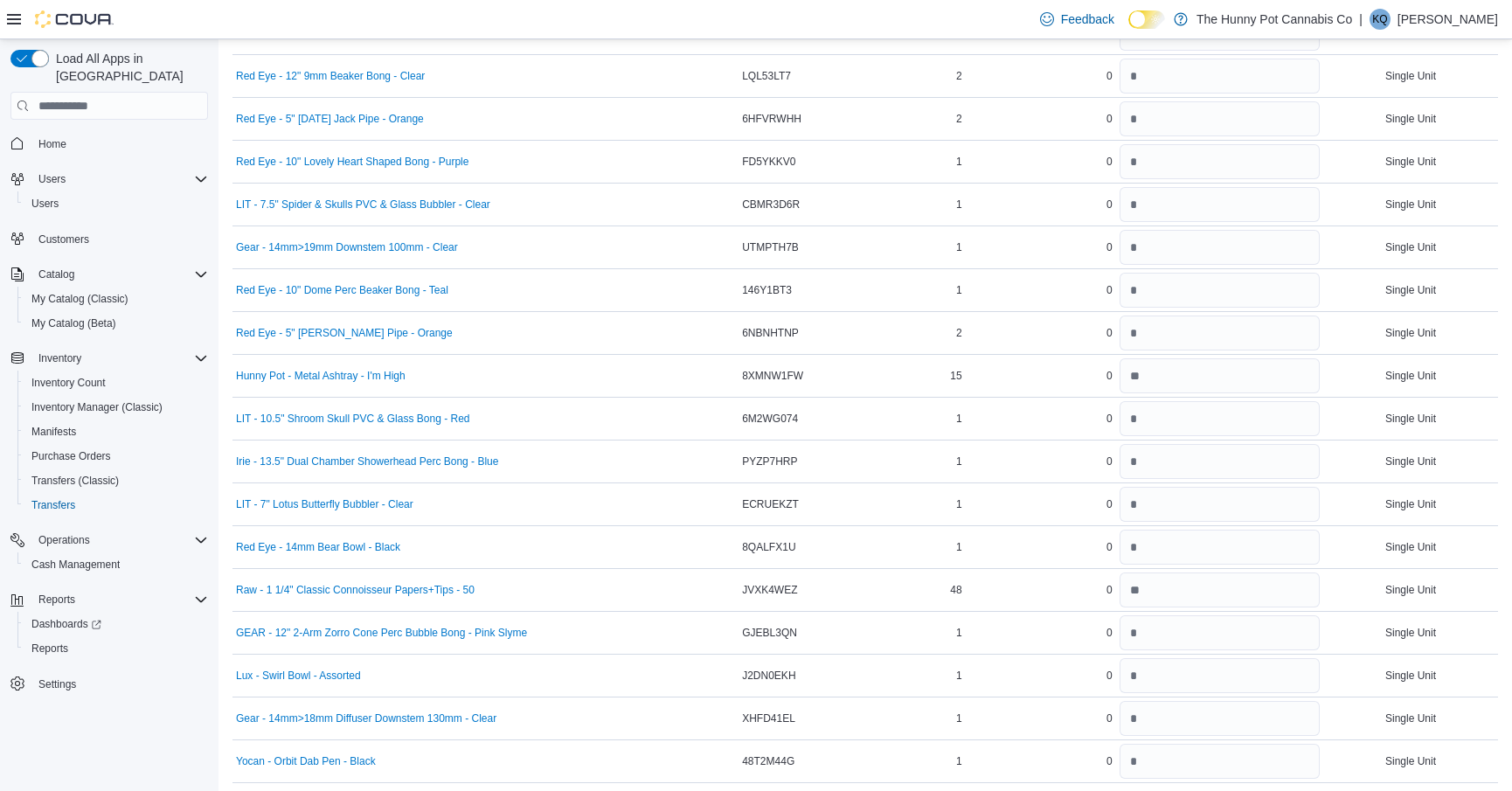
scroll to position [1314, 0]
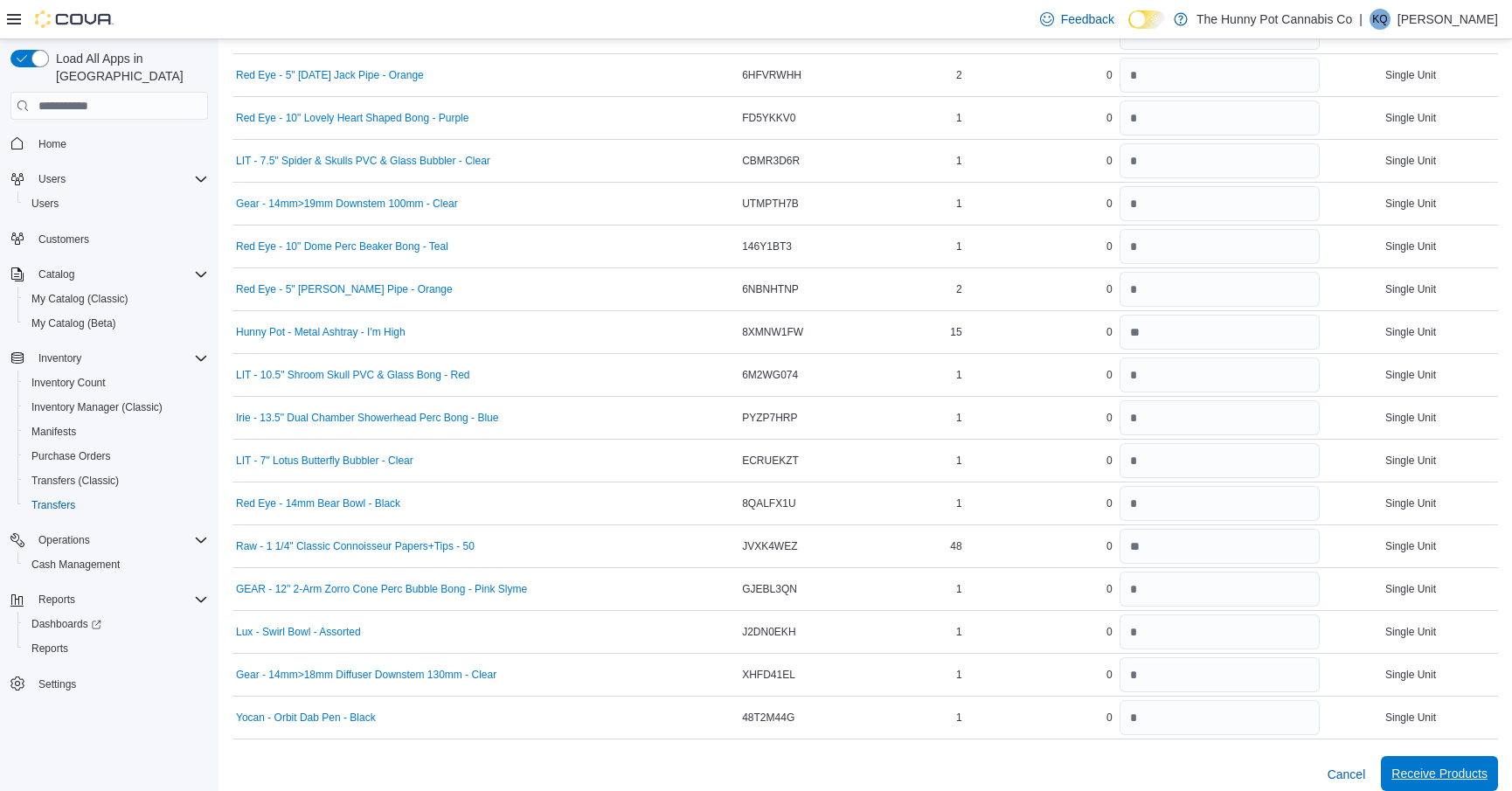
click at [1414, 767] on span "Receive Products" at bounding box center [1439, 773] width 96 height 17
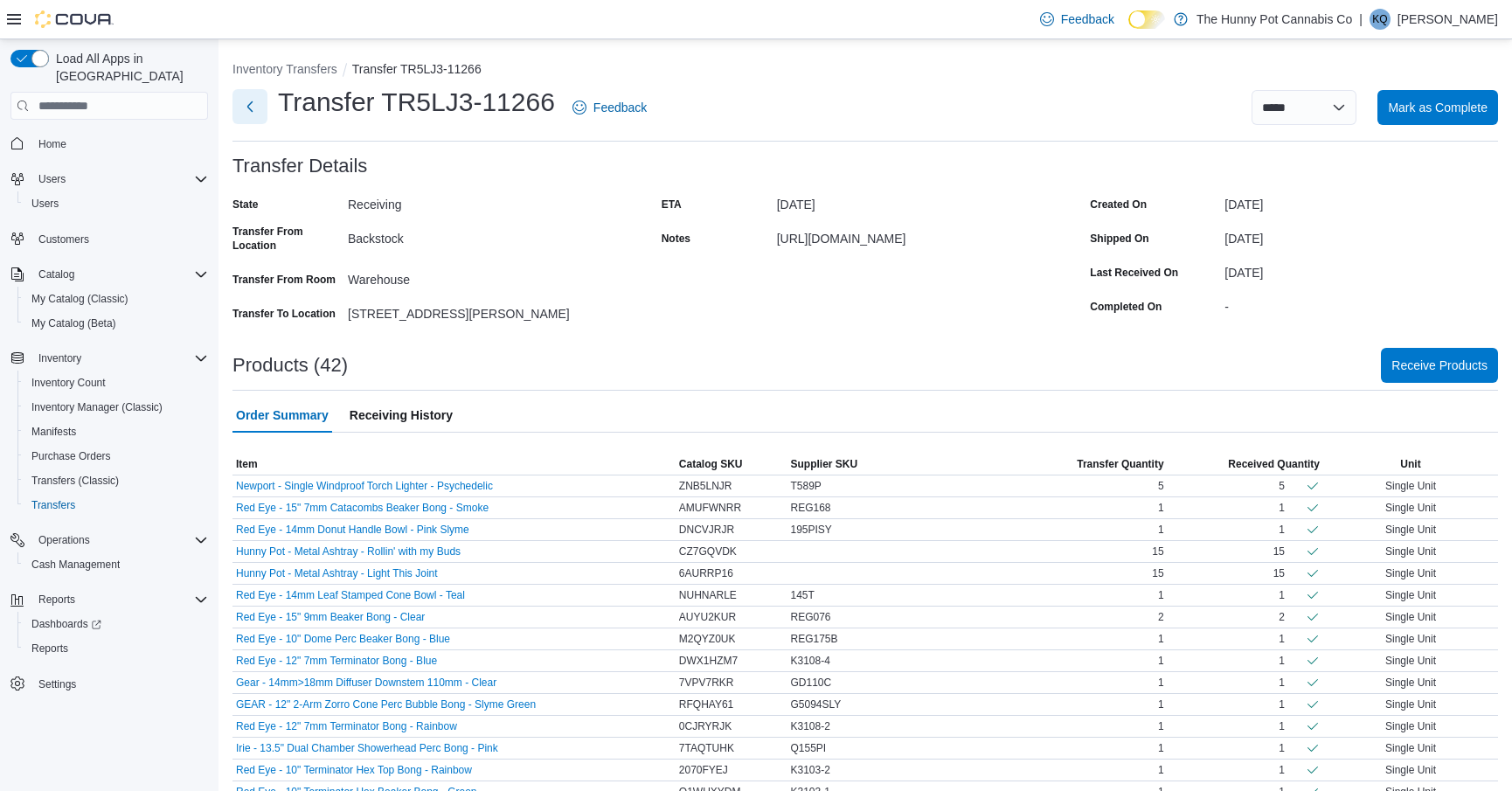
click at [249, 116] on button "Next" at bounding box center [249, 106] width 35 height 35
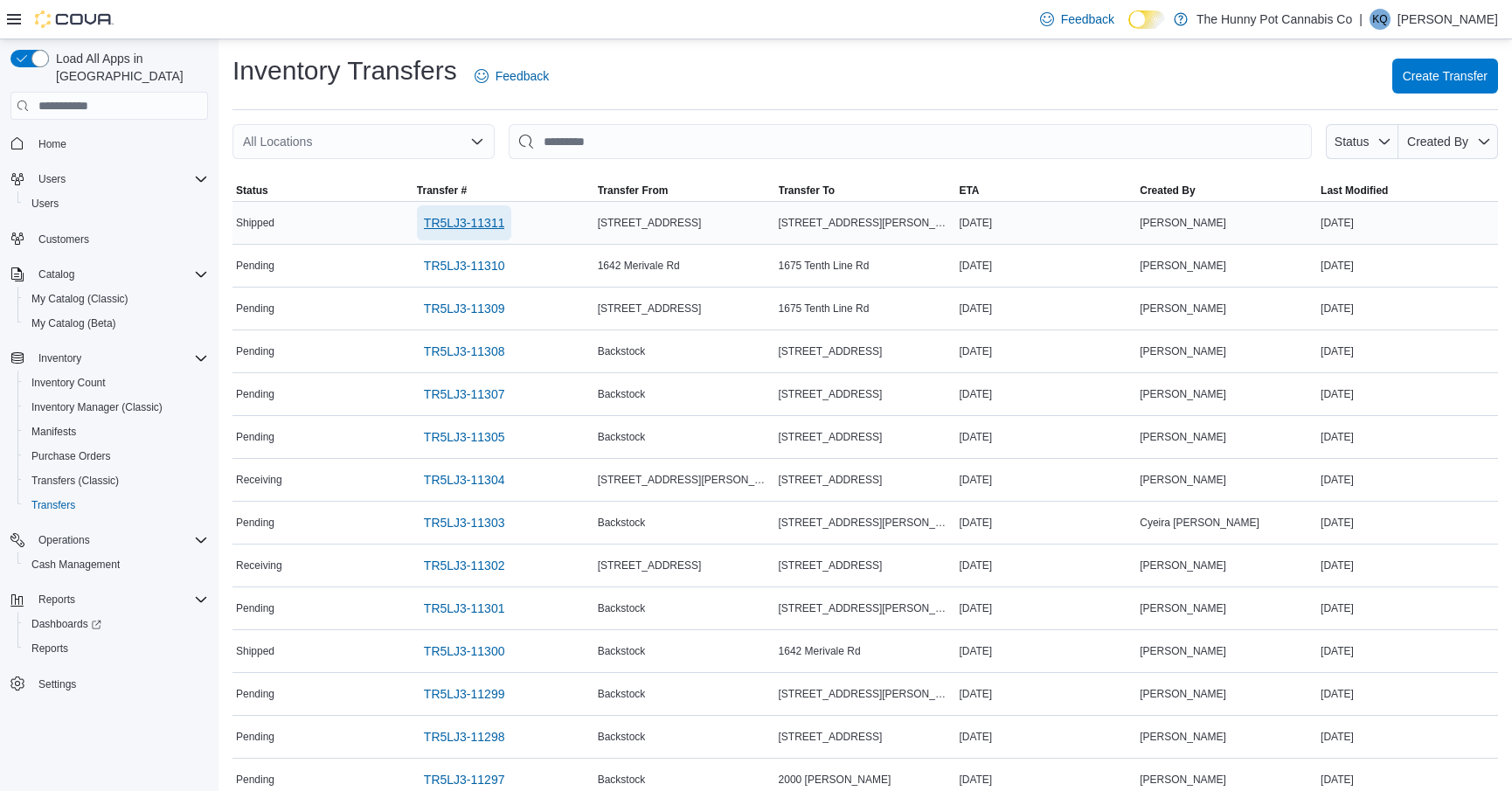
click at [482, 220] on span "TR5LJ3-11311" at bounding box center [465, 223] width 81 height 17
